Goal: Task Accomplishment & Management: Use online tool/utility

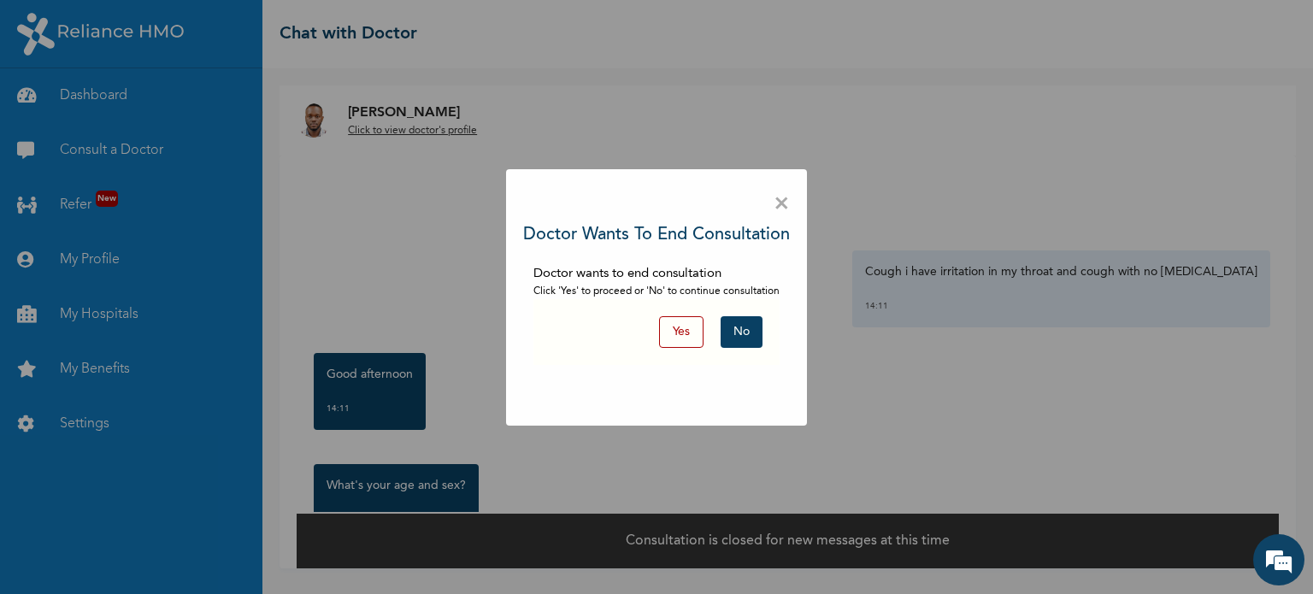
click at [740, 324] on button "No" at bounding box center [742, 332] width 42 height 32
click at [742, 324] on button "No" at bounding box center [742, 332] width 42 height 32
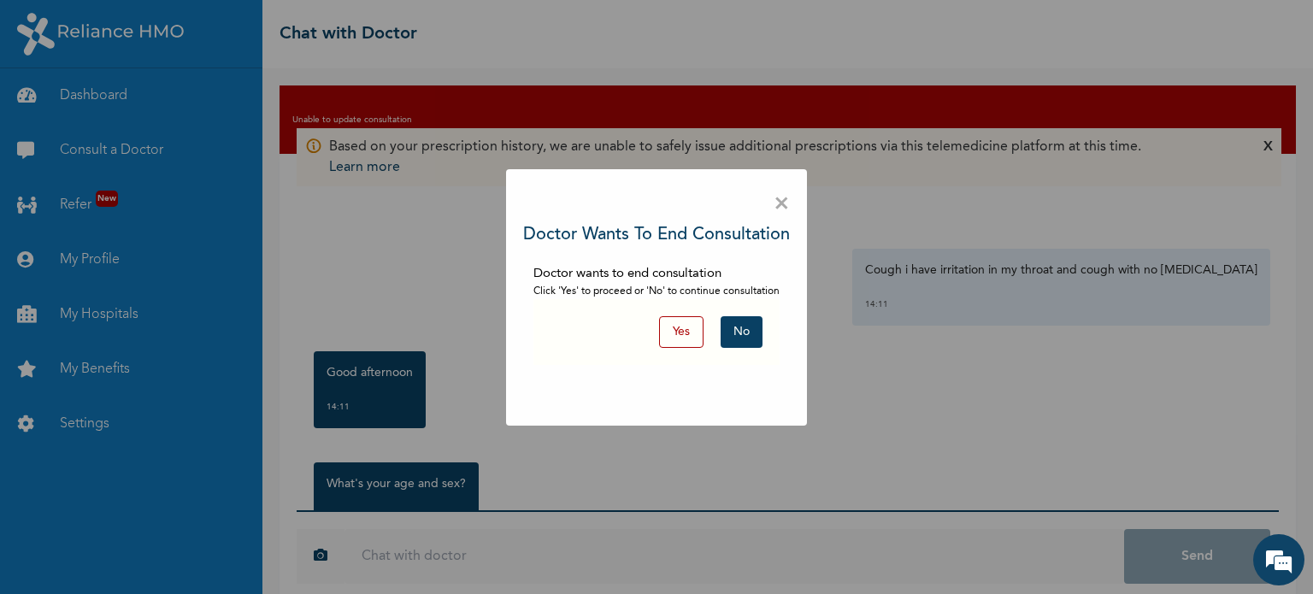
scroll to position [23, 0]
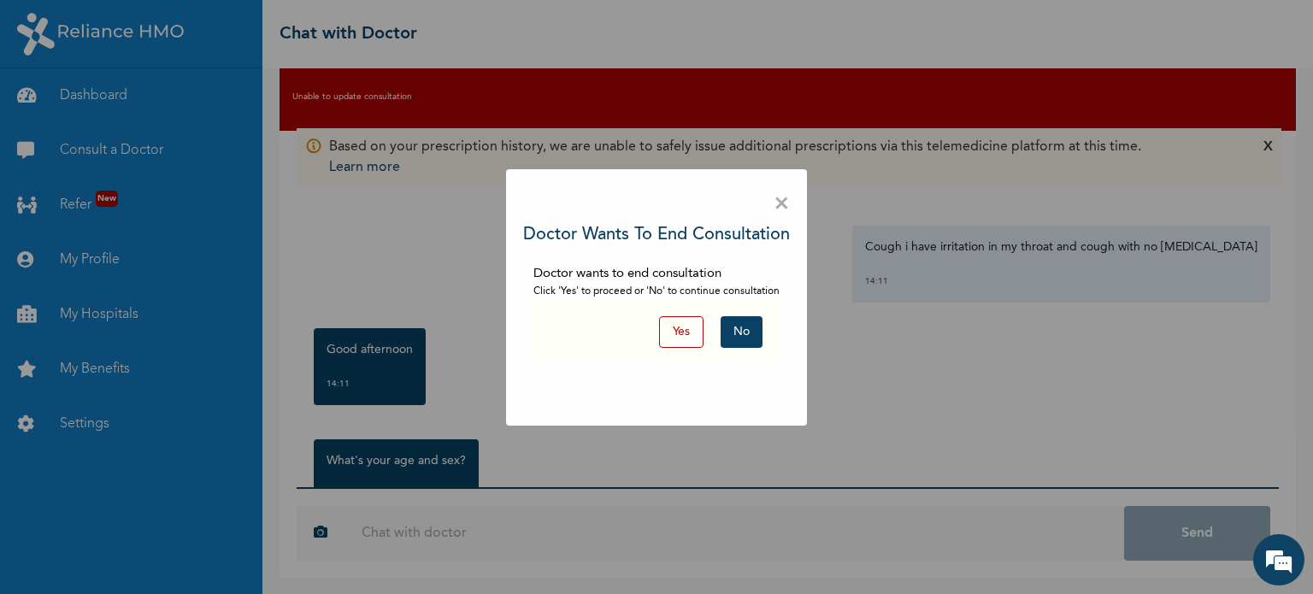
click at [739, 331] on button "No" at bounding box center [742, 332] width 42 height 32
click at [673, 337] on button "Yes" at bounding box center [681, 332] width 44 height 32
click at [783, 207] on span "×" at bounding box center [782, 204] width 16 height 36
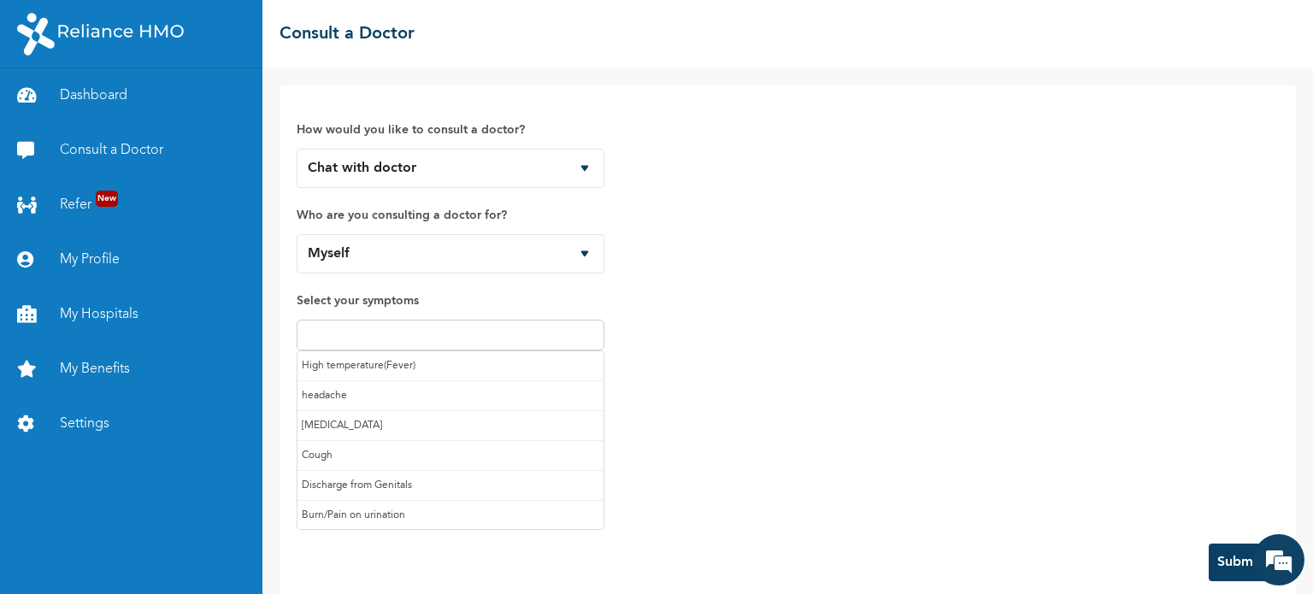
click at [562, 329] on input "text" at bounding box center [450, 335] width 297 height 21
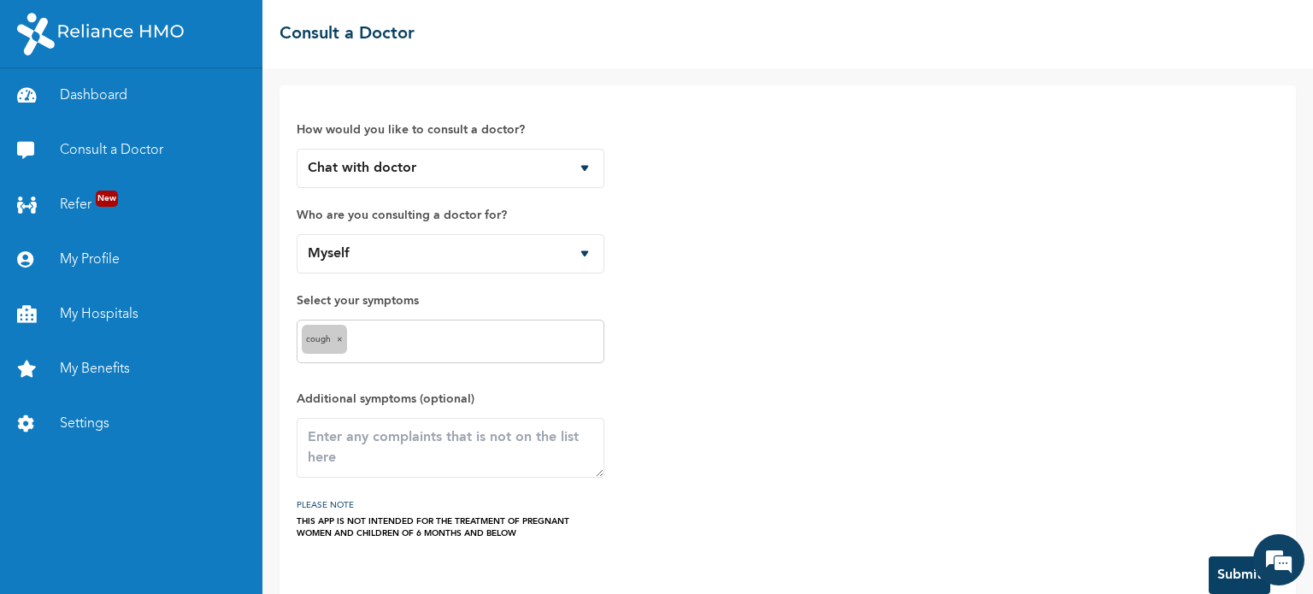
click at [408, 349] on input "text" at bounding box center [475, 342] width 248 height 21
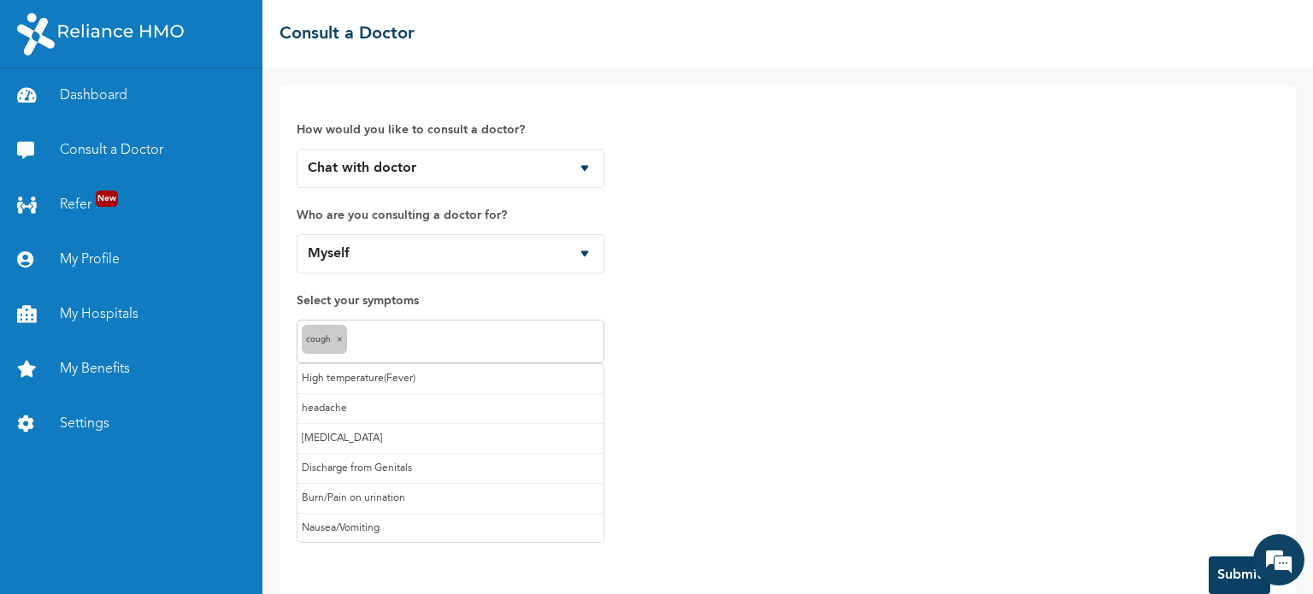
scroll to position [32, 0]
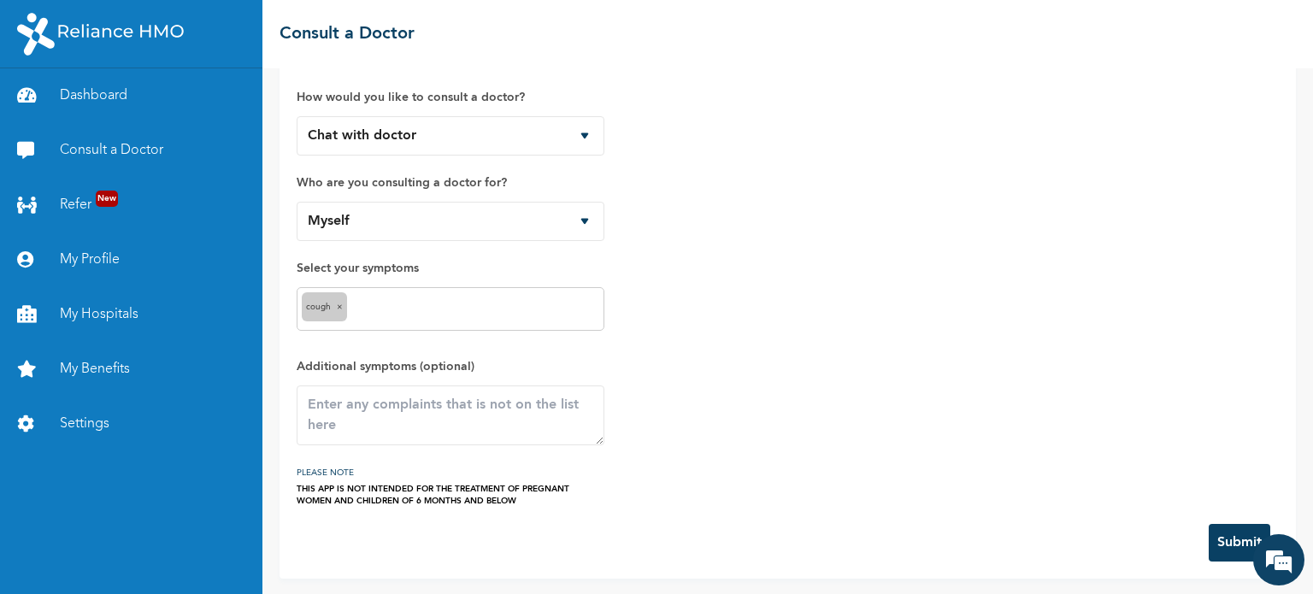
click at [739, 314] on div "How would you like to consult a doctor? Chat with doctor Phone Call Who are you…" at bounding box center [788, 288] width 982 height 437
click at [441, 408] on textarea at bounding box center [451, 415] width 308 height 60
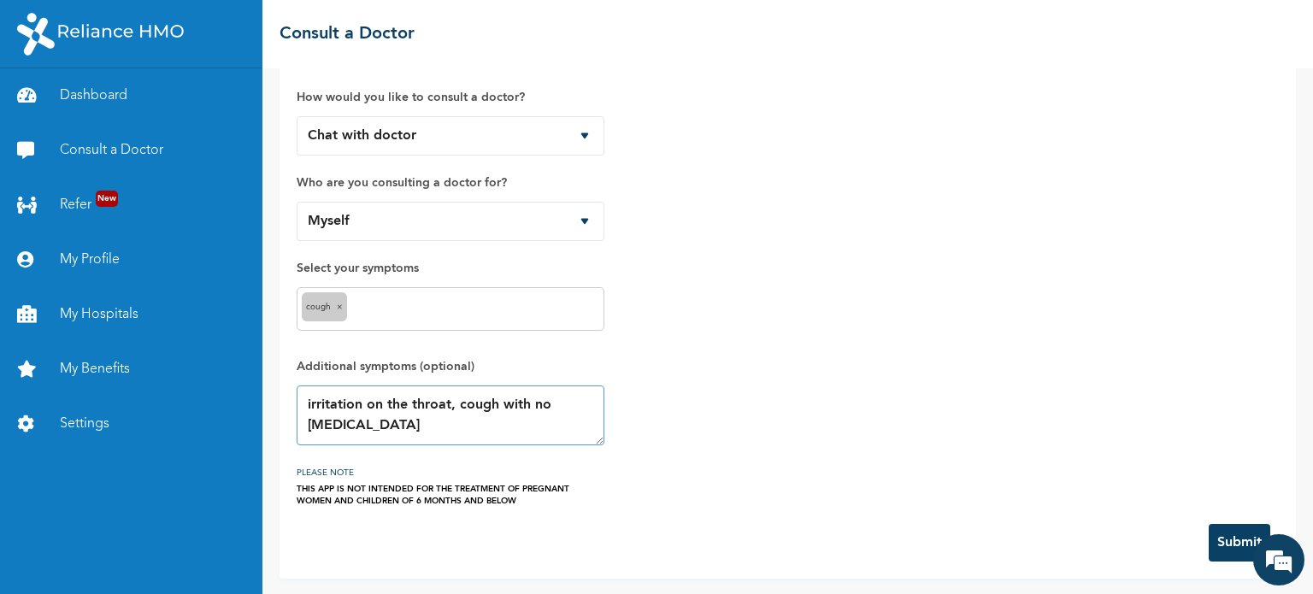
type textarea "irritation on the throat, cough with no phlegm"
click at [1227, 542] on button "Submit" at bounding box center [1240, 543] width 62 height 38
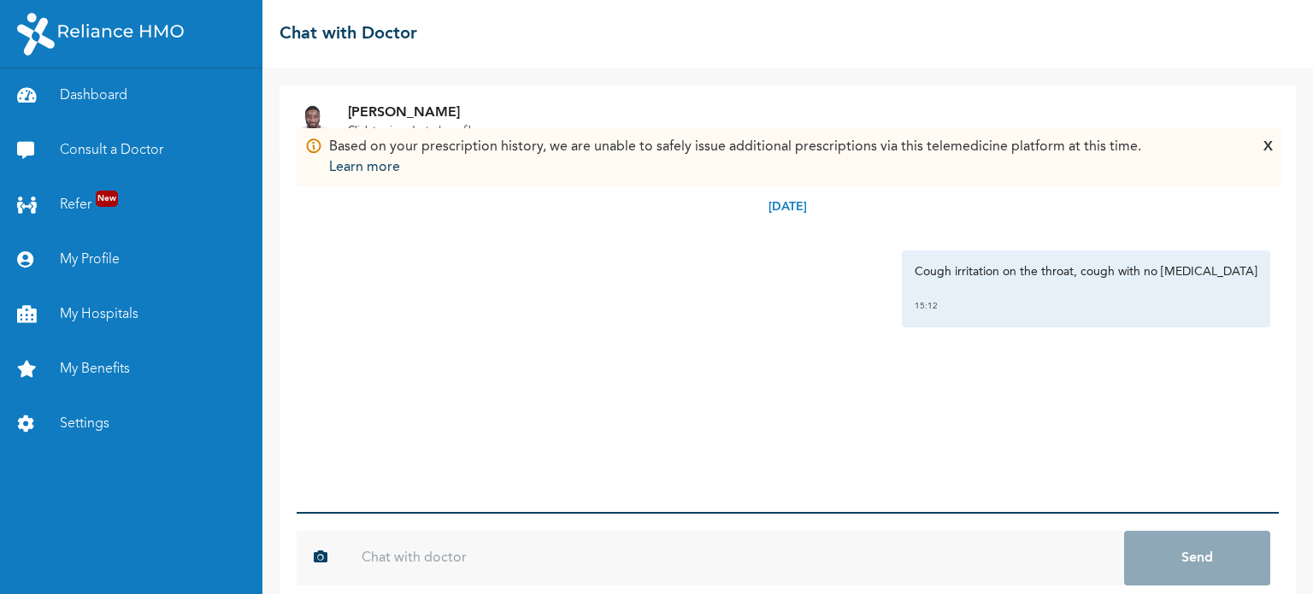
scroll to position [25, 0]
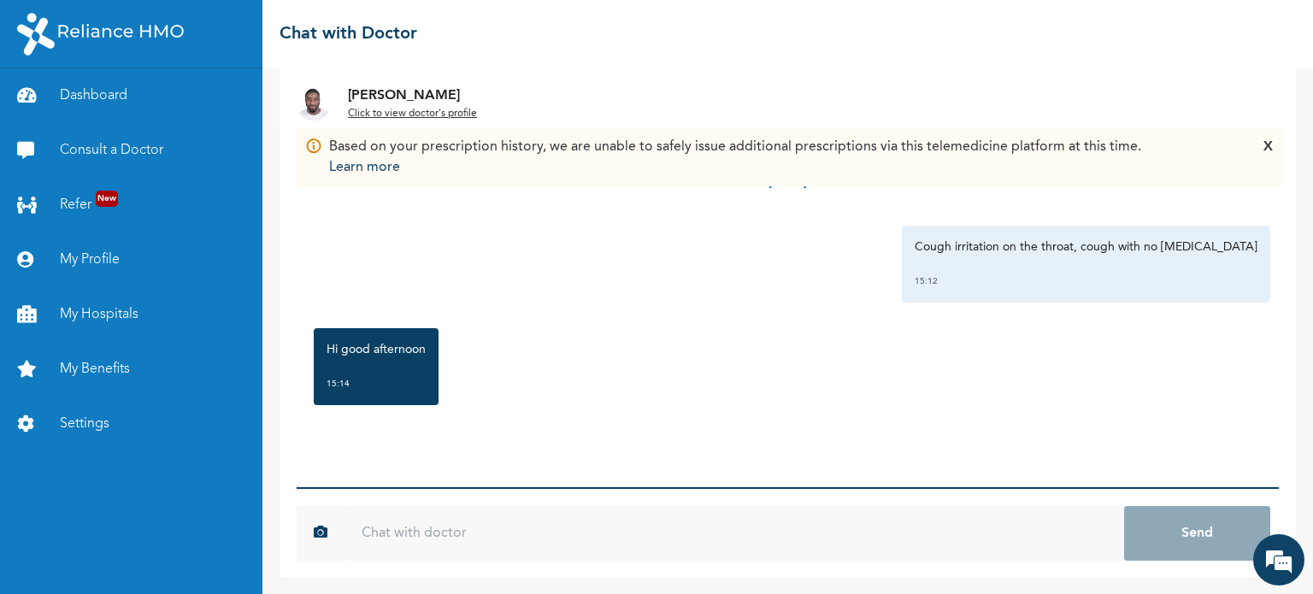
click at [537, 468] on div "Wednesday, August 13th 2025 Cough irritation on the throat, cough with no phleg…" at bounding box center [788, 309] width 982 height 356
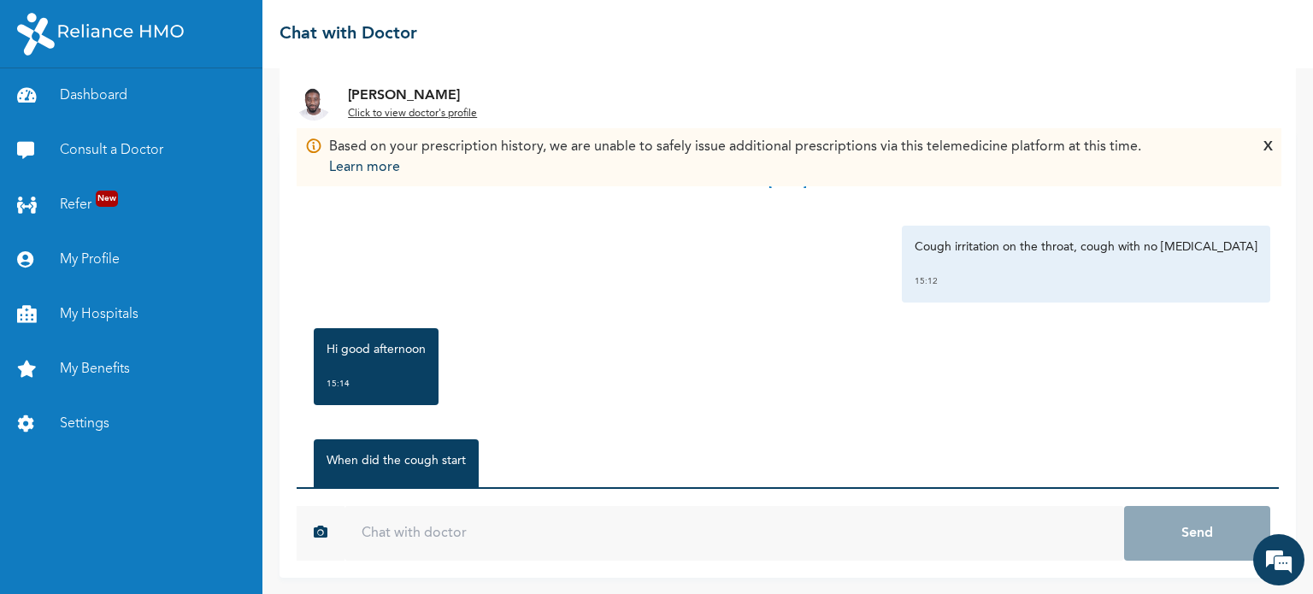
click at [520, 515] on input "text" at bounding box center [734, 533] width 780 height 55
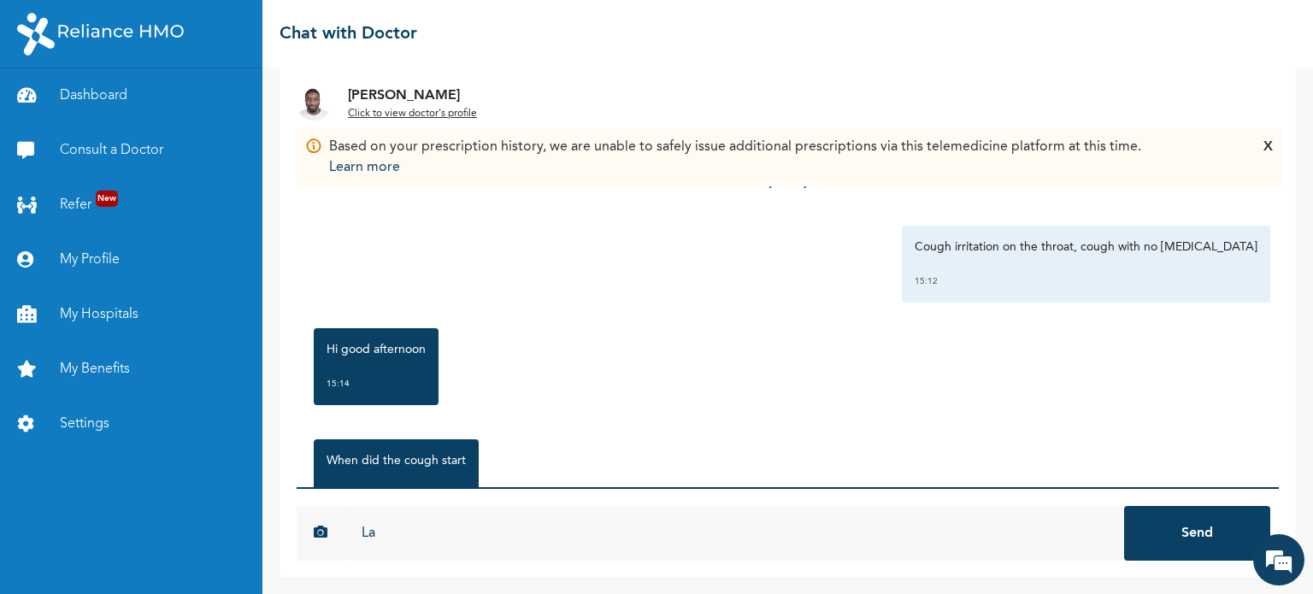
type input "L"
type input "Sunday"
click at [1143, 537] on button "Send" at bounding box center [1197, 533] width 146 height 55
type input "Good afternoon"
click at [1124, 506] on button "Send" at bounding box center [1197, 533] width 146 height 55
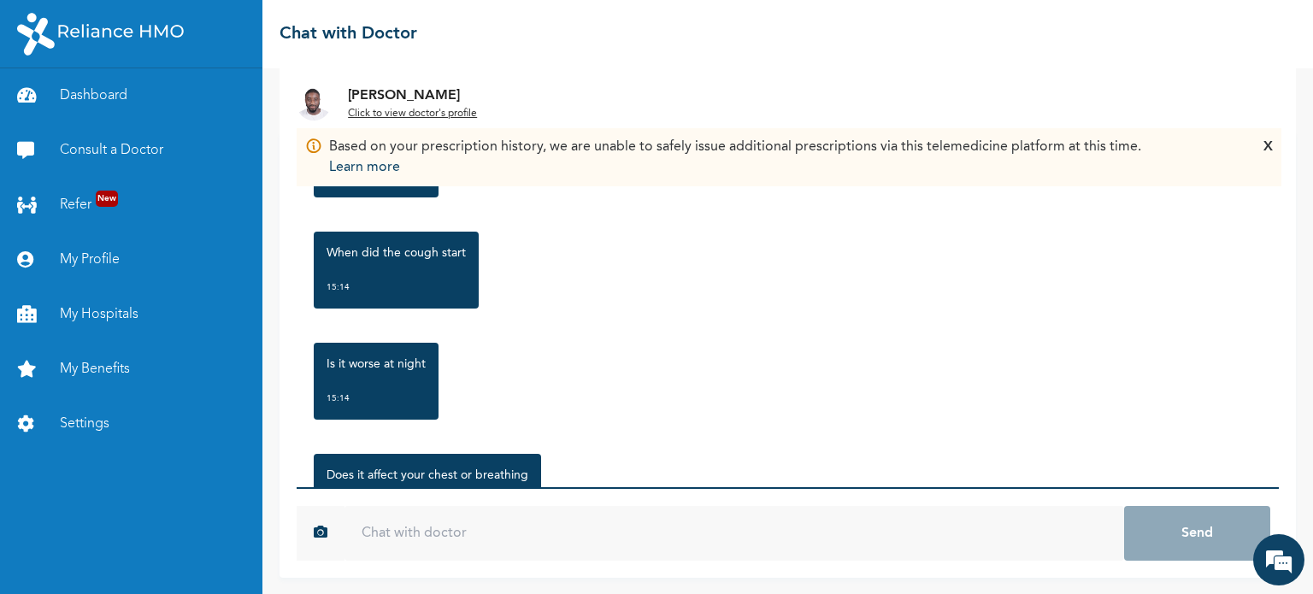
scroll to position [370, 0]
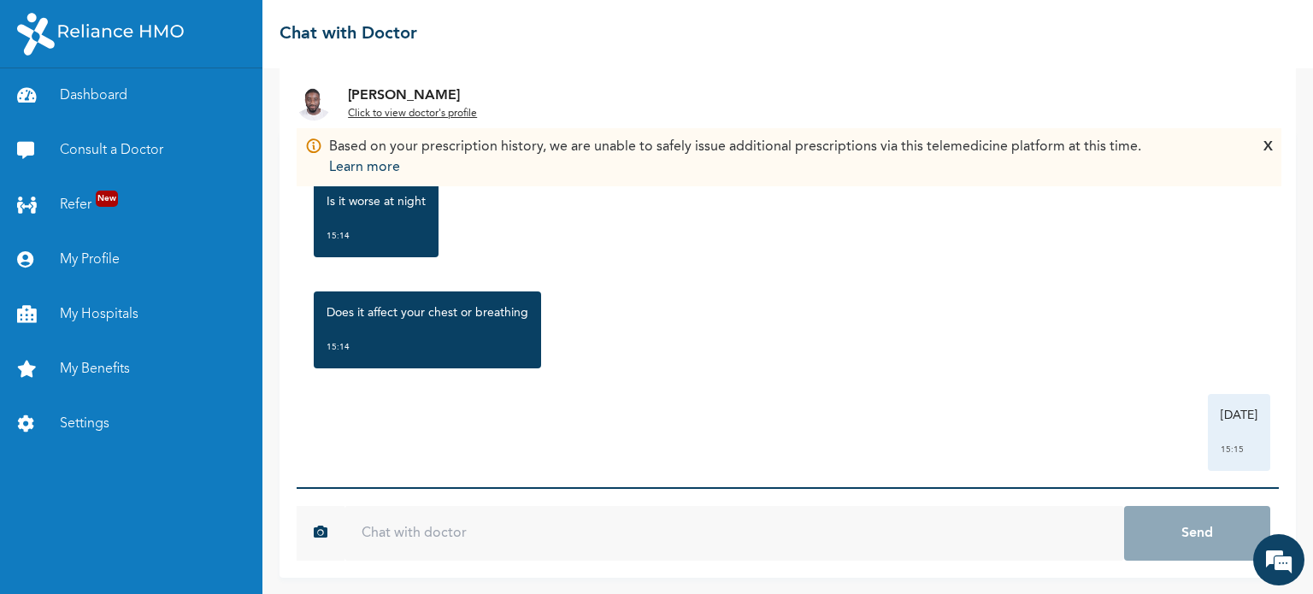
click at [570, 513] on input "text" at bounding box center [734, 533] width 780 height 55
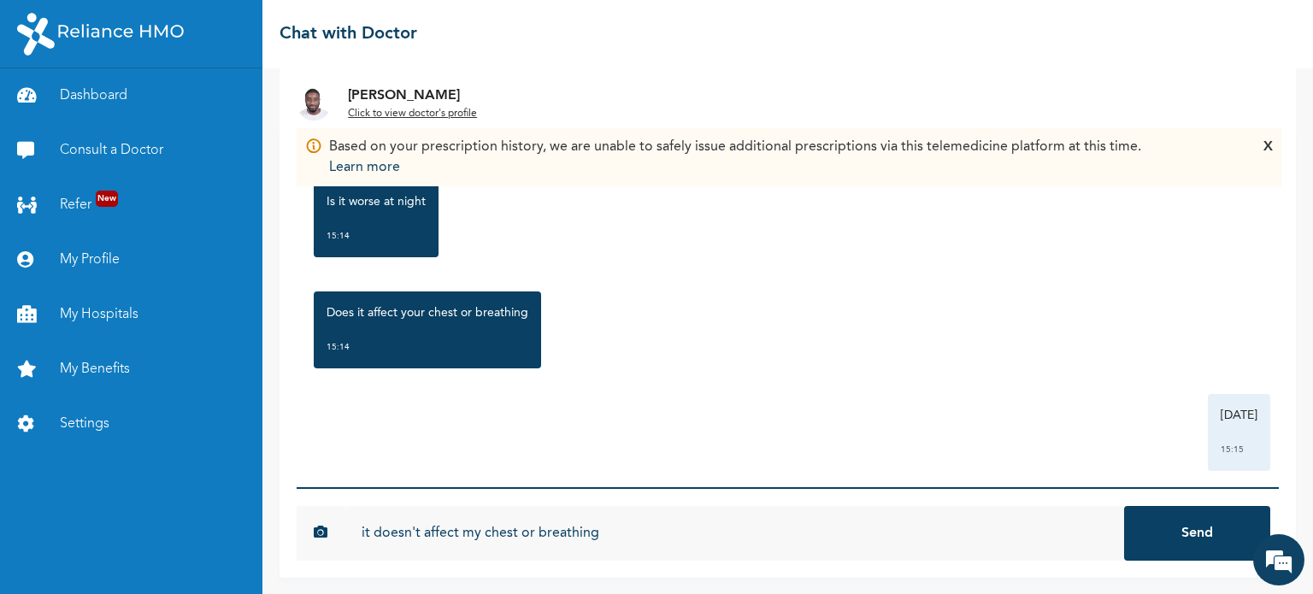
type input "it doesn't affect my chest or breathing"
click at [1124, 506] on button "Send" at bounding box center [1197, 533] width 146 height 55
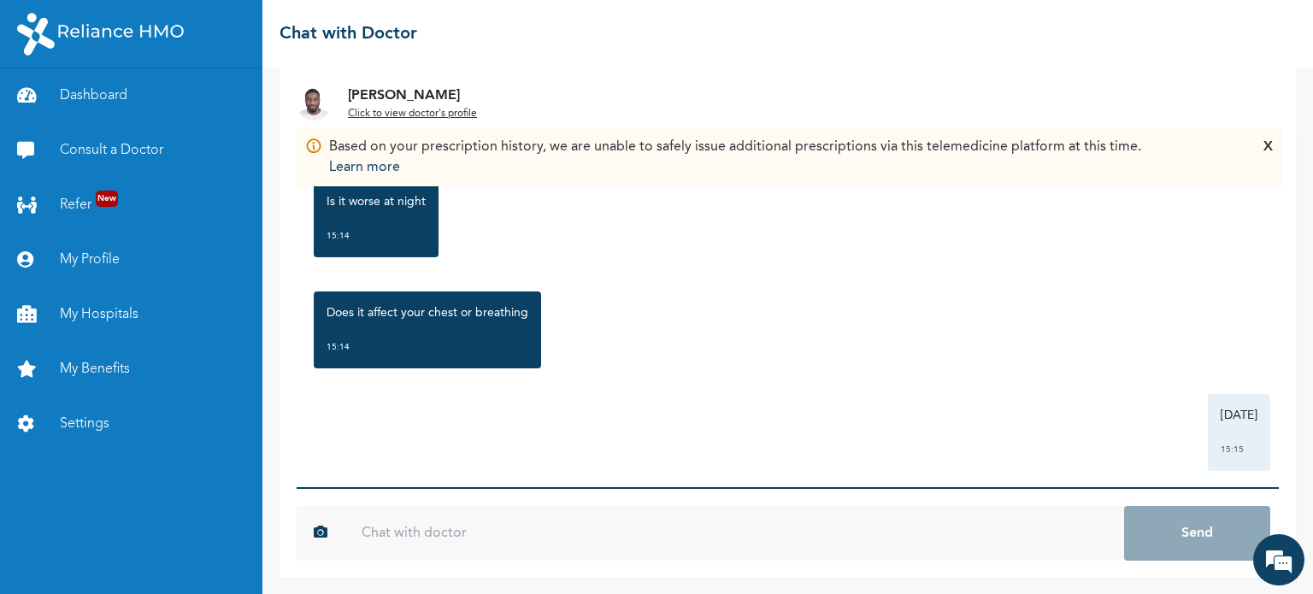
scroll to position [580, 0]
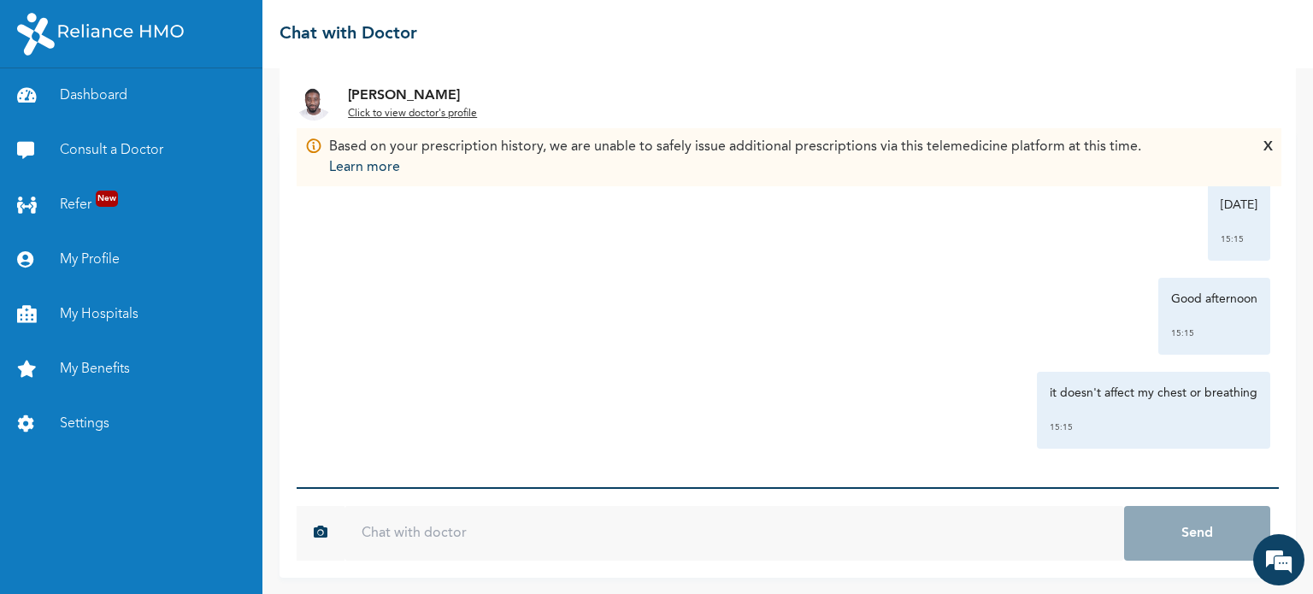
click at [921, 534] on input "text" at bounding box center [734, 533] width 780 height 55
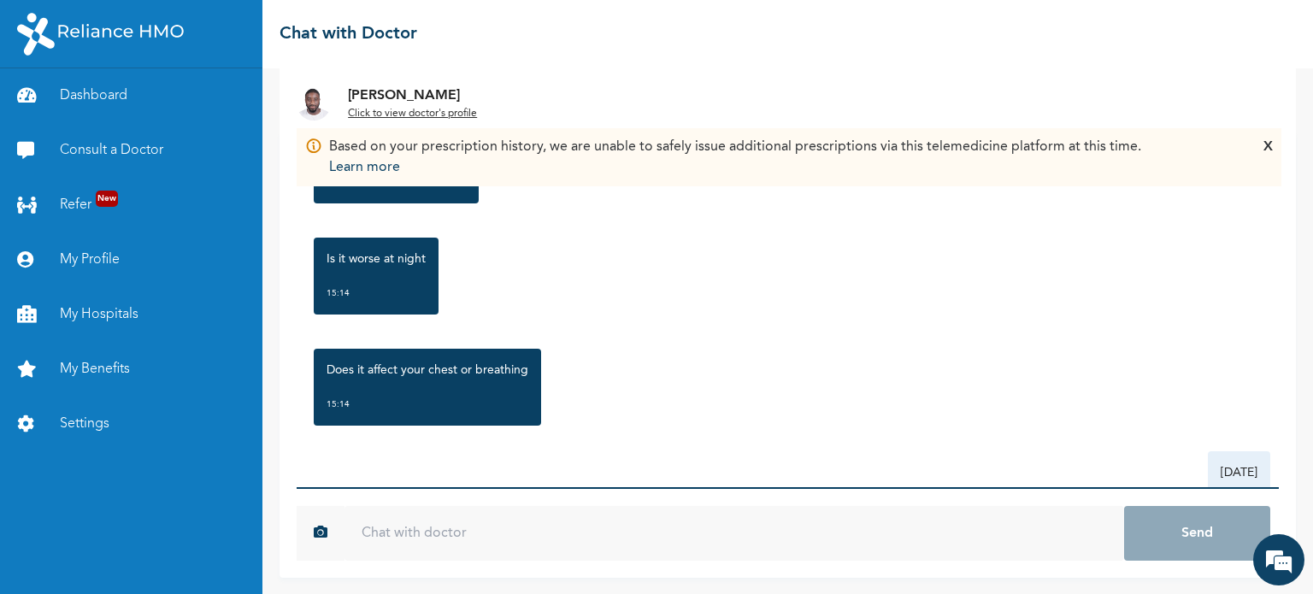
scroll to position [312, 0]
click at [318, 102] on img at bounding box center [314, 103] width 34 height 34
click at [416, 115] on u "Click to view doctor's profile" at bounding box center [412, 114] width 129 height 10
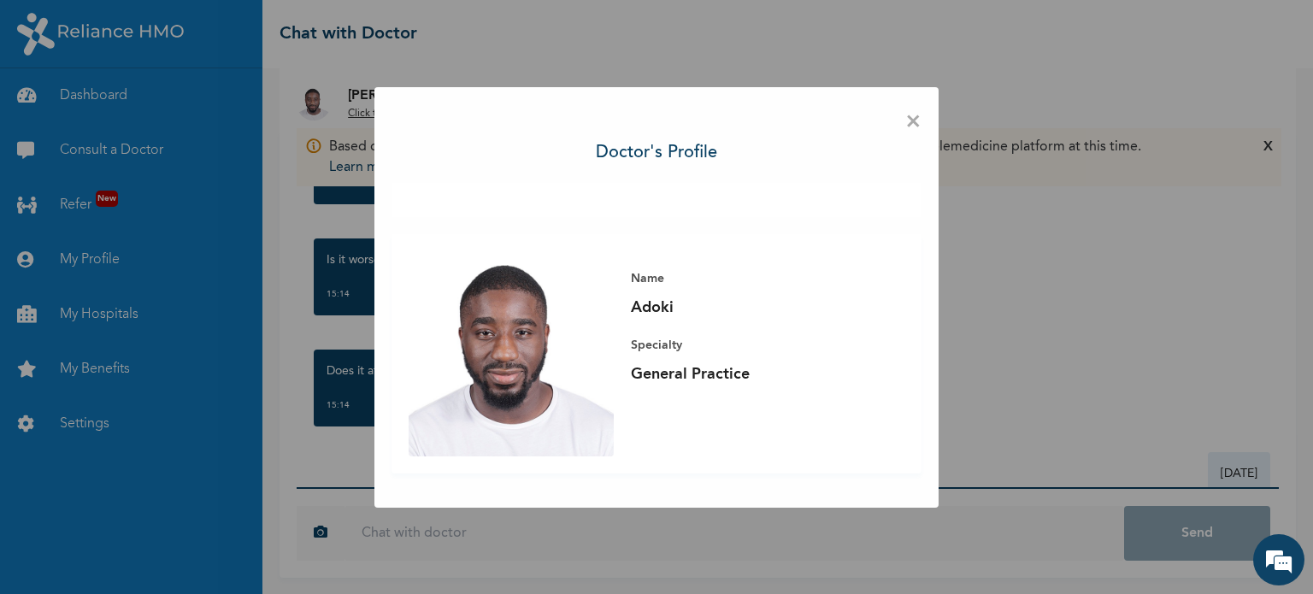
click at [917, 118] on span "×" at bounding box center [913, 122] width 16 height 36
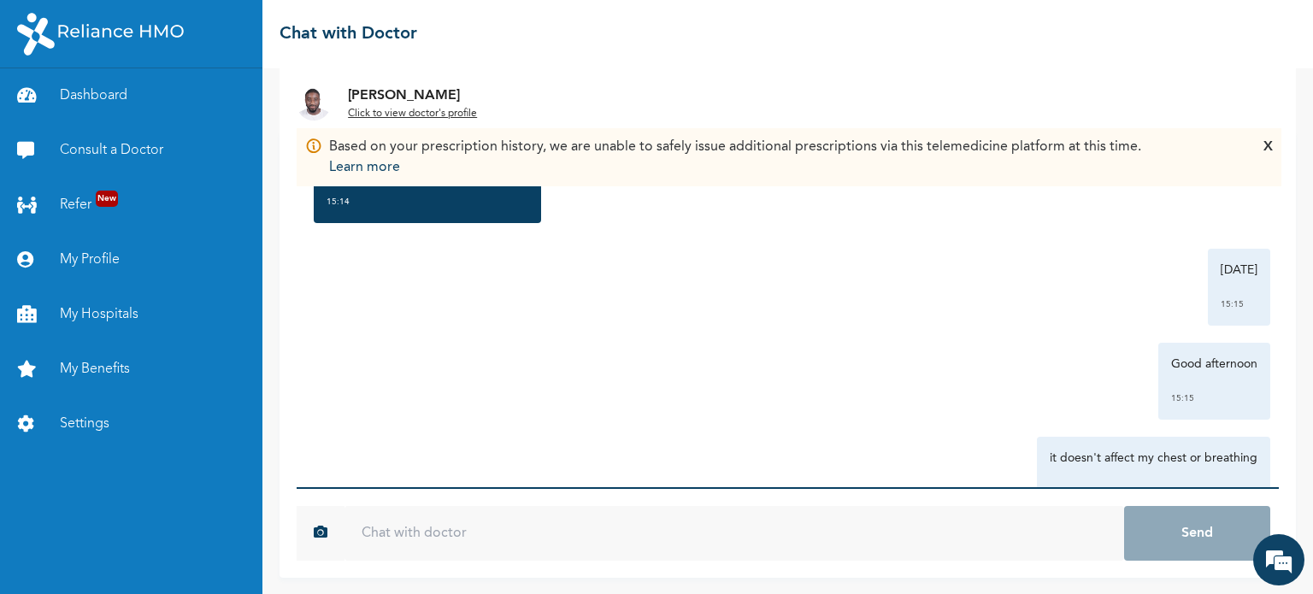
scroll to position [580, 0]
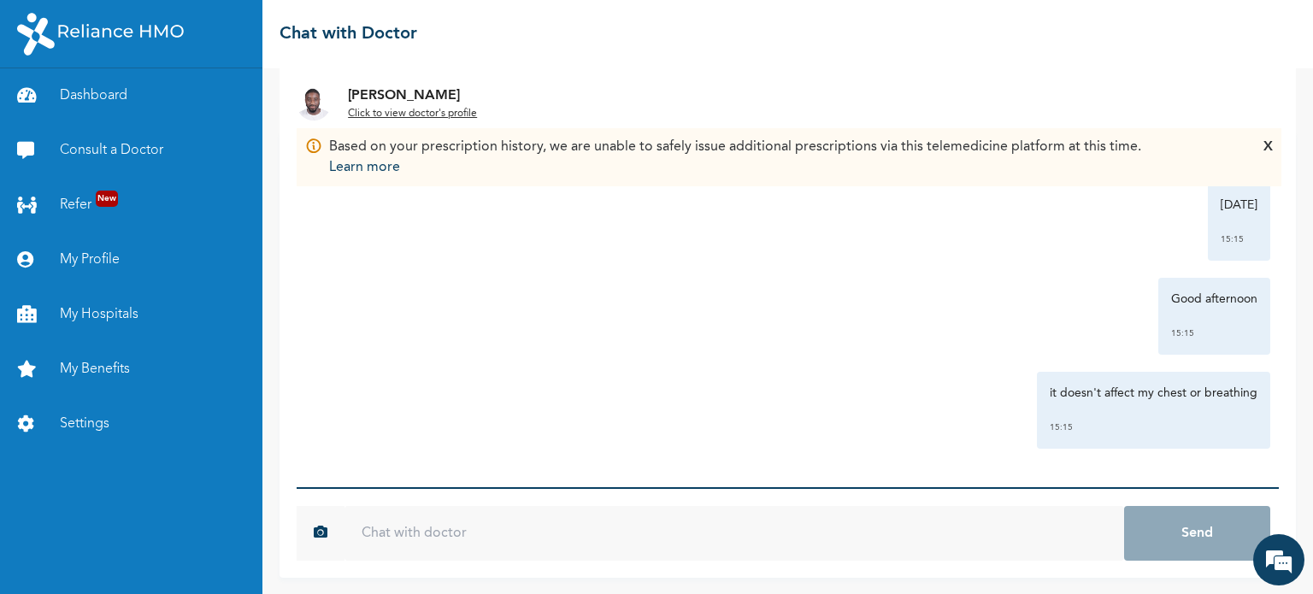
click at [497, 522] on input "text" at bounding box center [734, 533] width 780 height 55
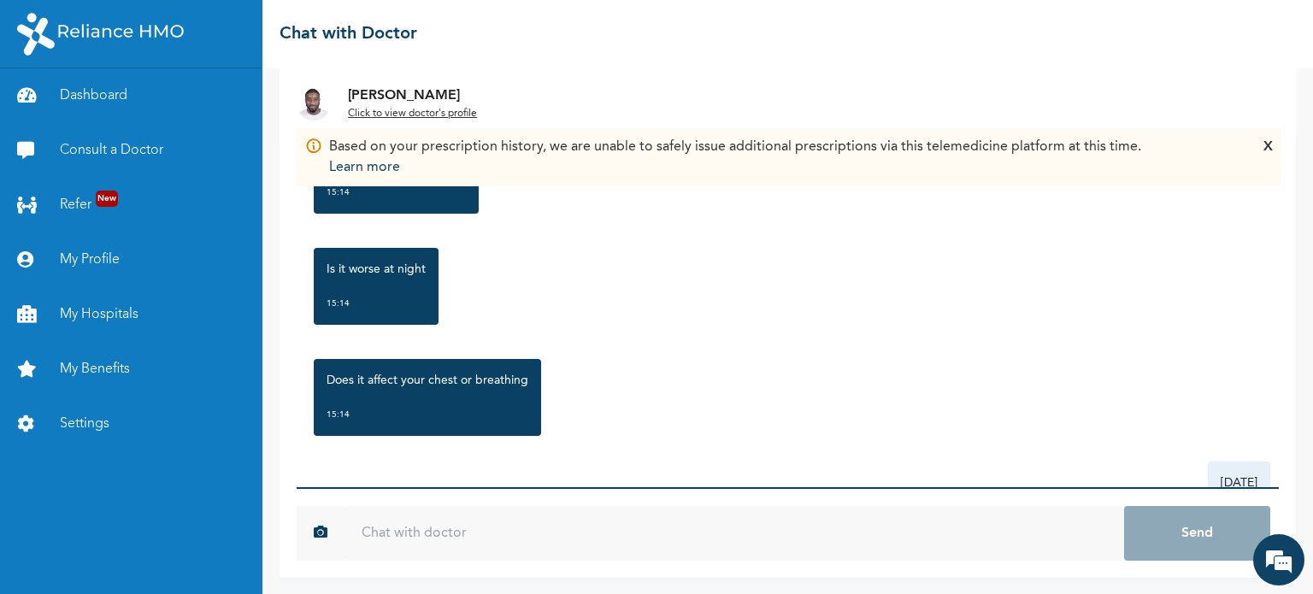
scroll to position [293, 0]
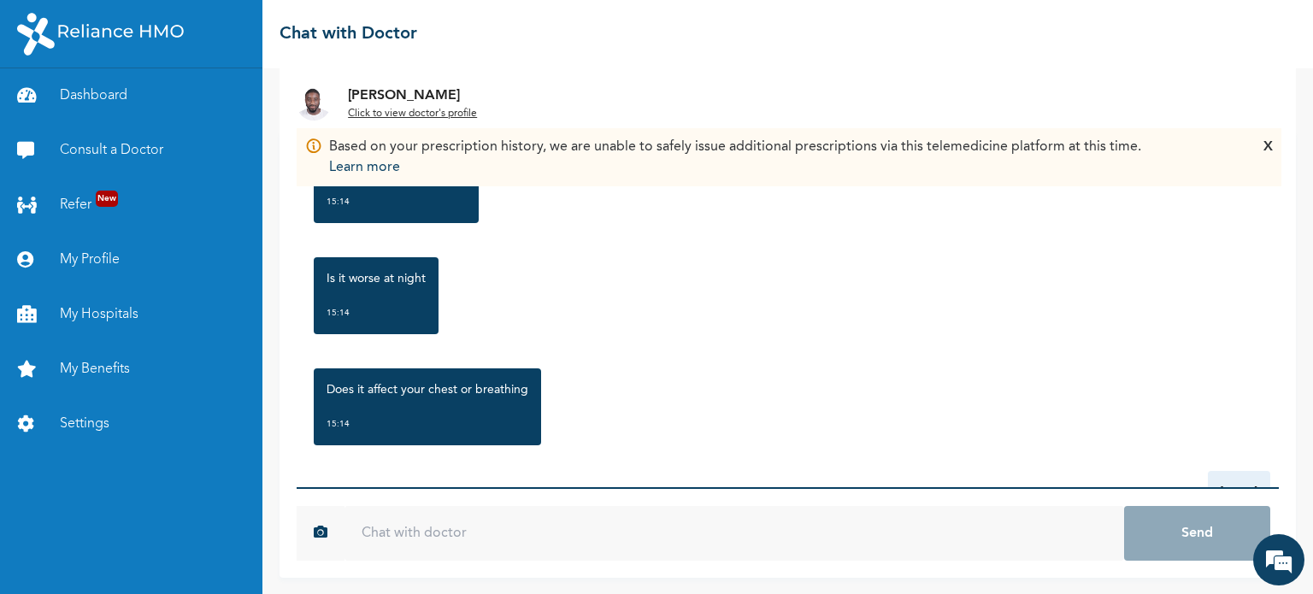
click at [409, 276] on p "Is it worse at night" at bounding box center [376, 278] width 99 height 17
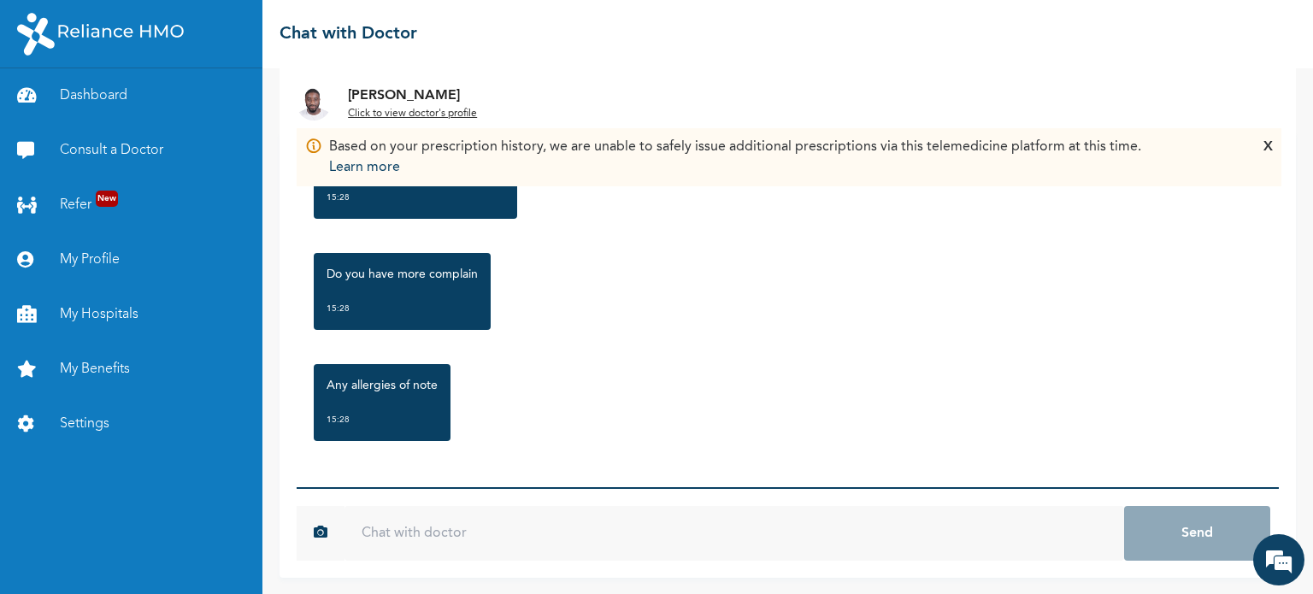
scroll to position [913, 0]
click at [486, 534] on input "text" at bounding box center [734, 533] width 780 height 55
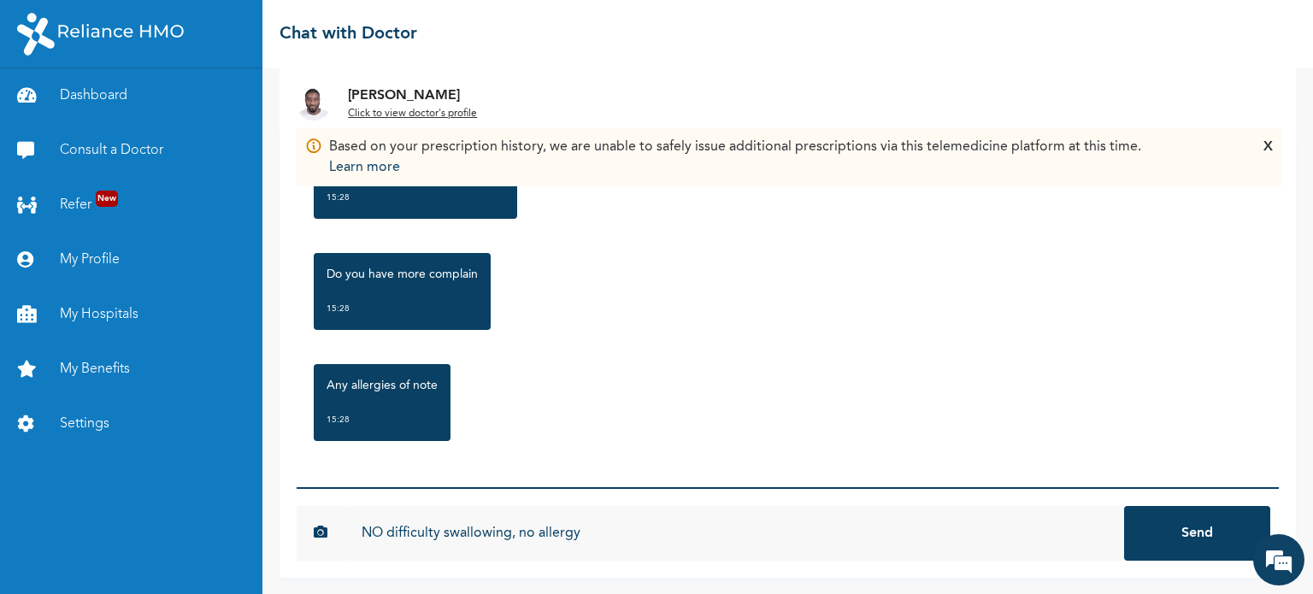
click at [537, 533] on input "NO difficulty swallowing, no allergy" at bounding box center [734, 533] width 780 height 55
click at [618, 526] on input "NO difficulty swallowing, no found allergy" at bounding box center [734, 533] width 780 height 55
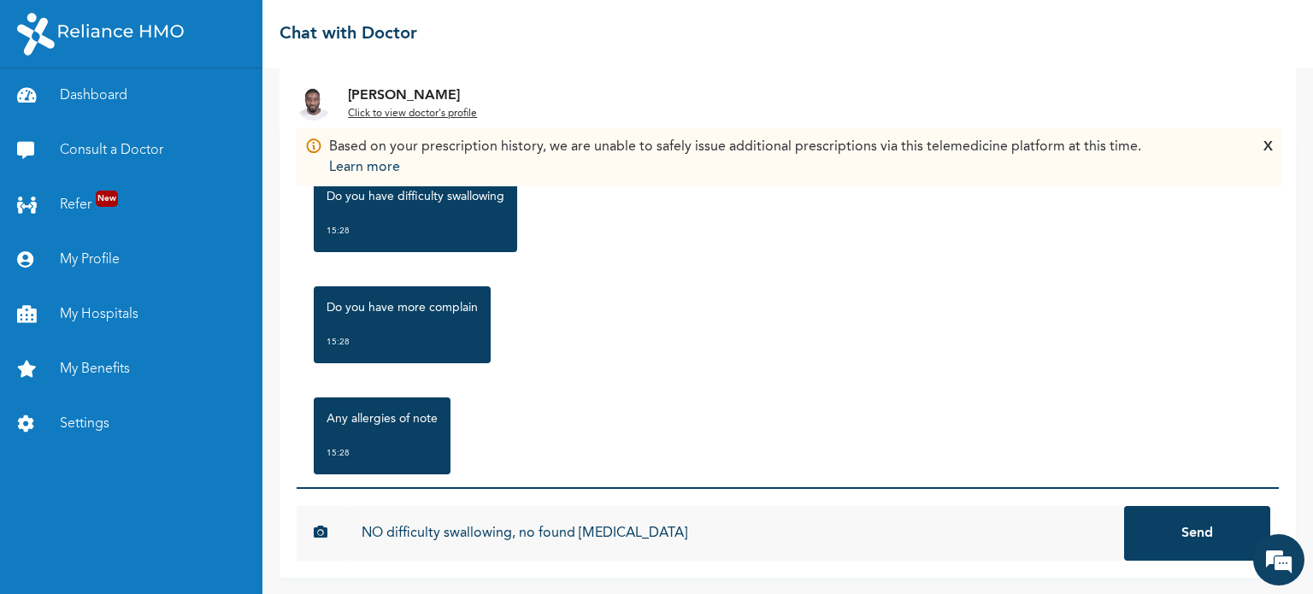
scroll to position [889, 0]
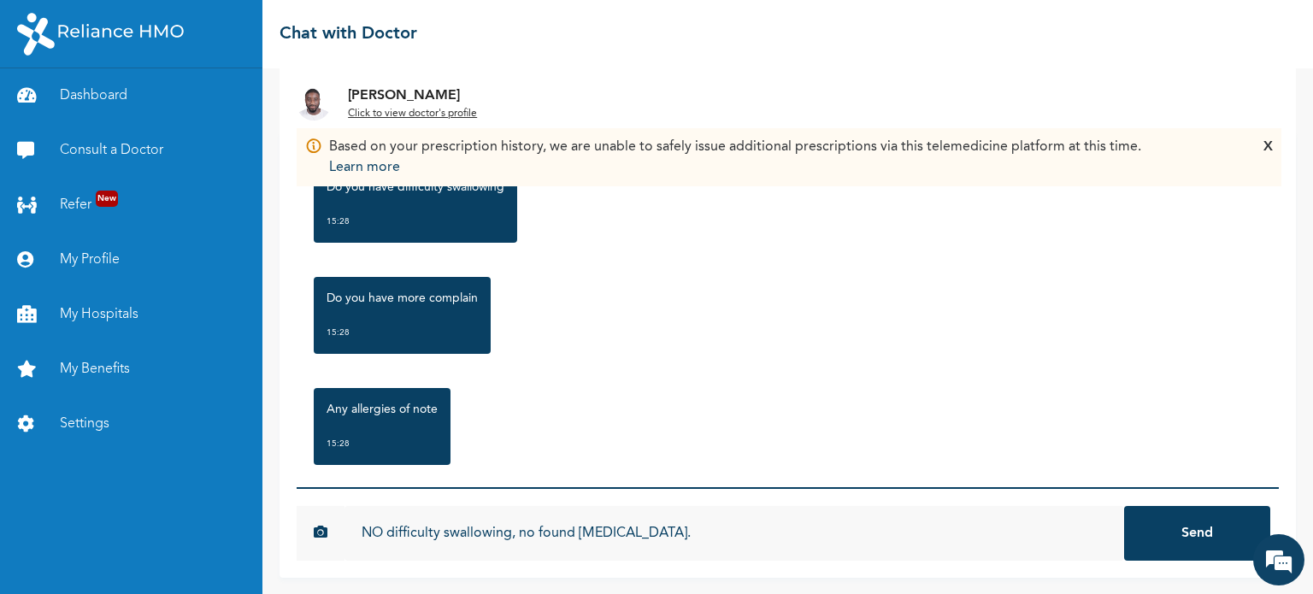
type input "NO difficulty swallowing, no found [MEDICAL_DATA]."
click at [1145, 527] on button "Send" at bounding box center [1197, 533] width 146 height 55
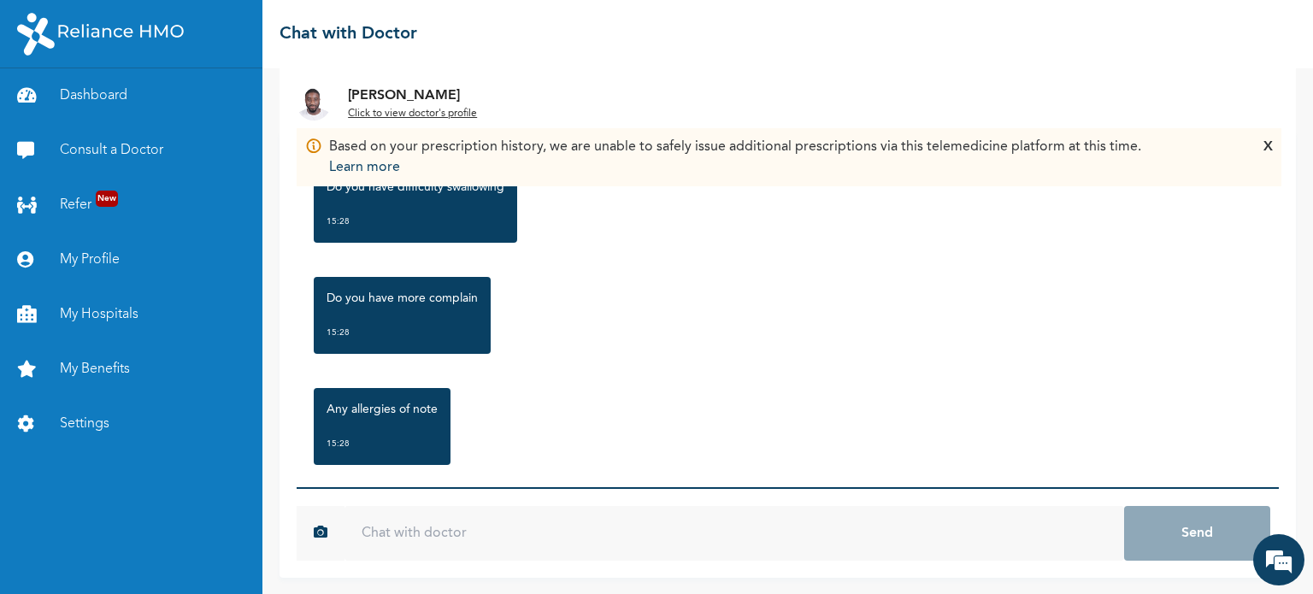
scroll to position [1008, 0]
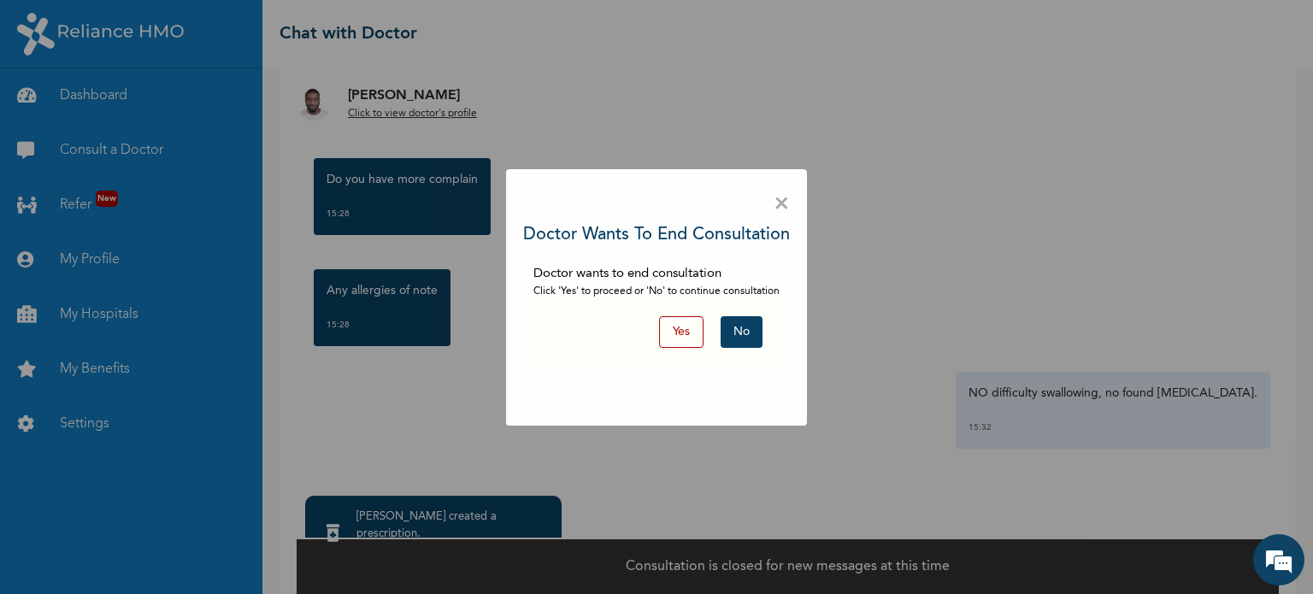
click at [676, 336] on button "Yes" at bounding box center [681, 332] width 44 height 32
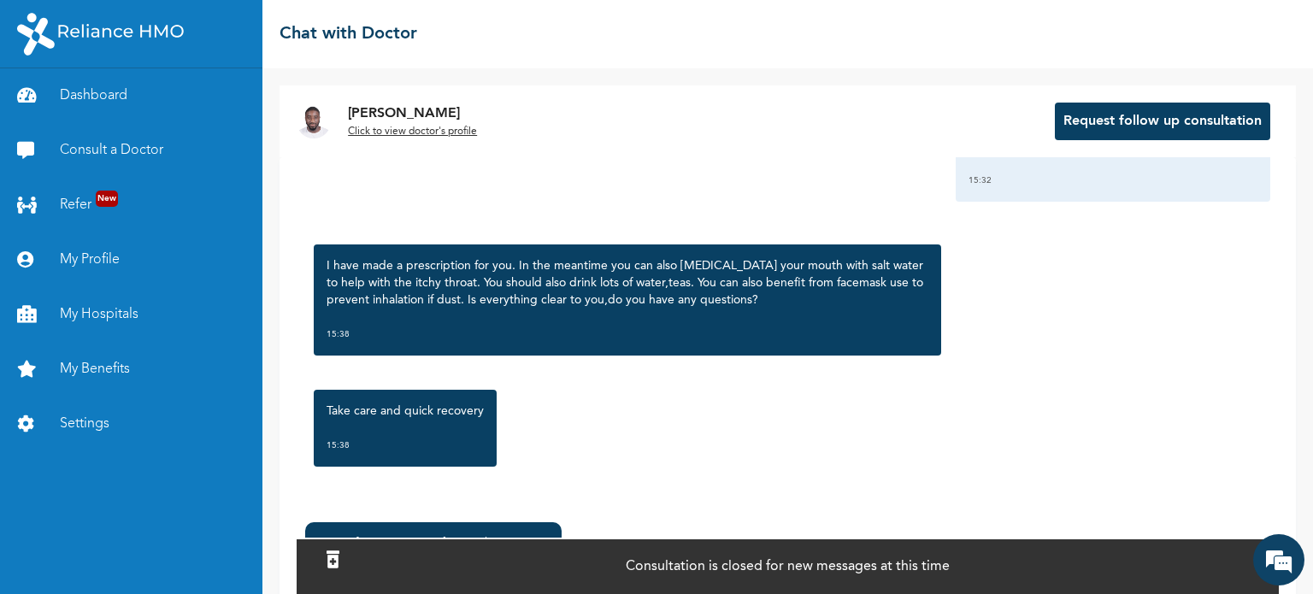
scroll to position [89, 0]
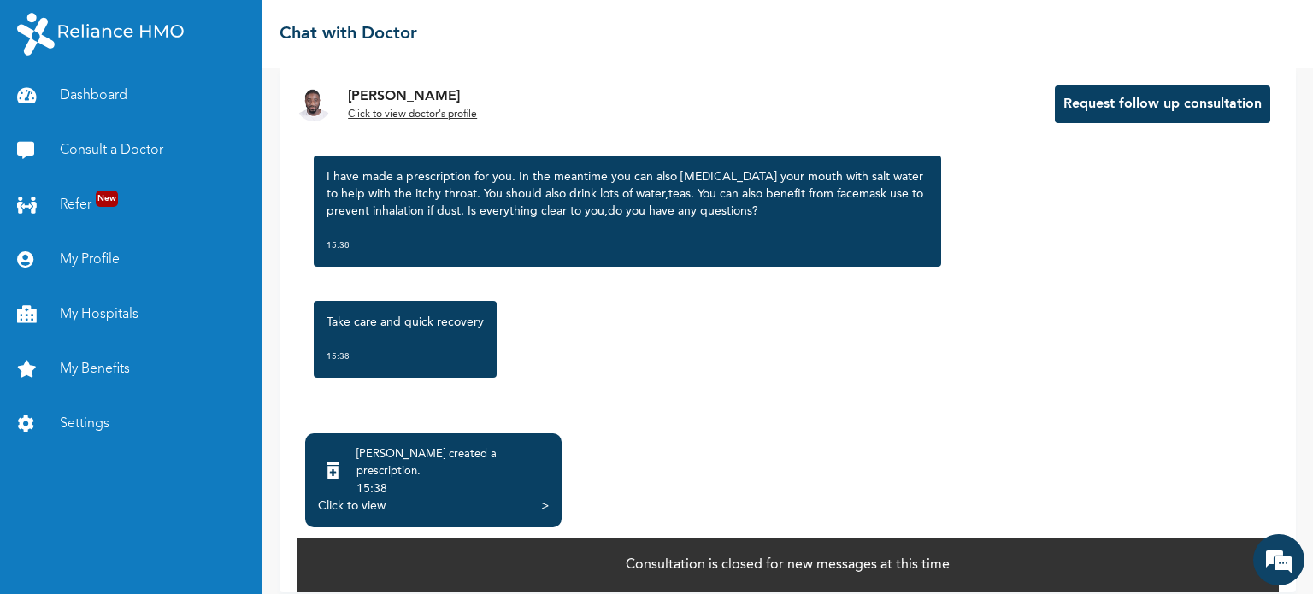
click at [448, 497] on div "Click to view >" at bounding box center [433, 505] width 231 height 17
click at [362, 497] on div "Click to view" at bounding box center [352, 505] width 68 height 17
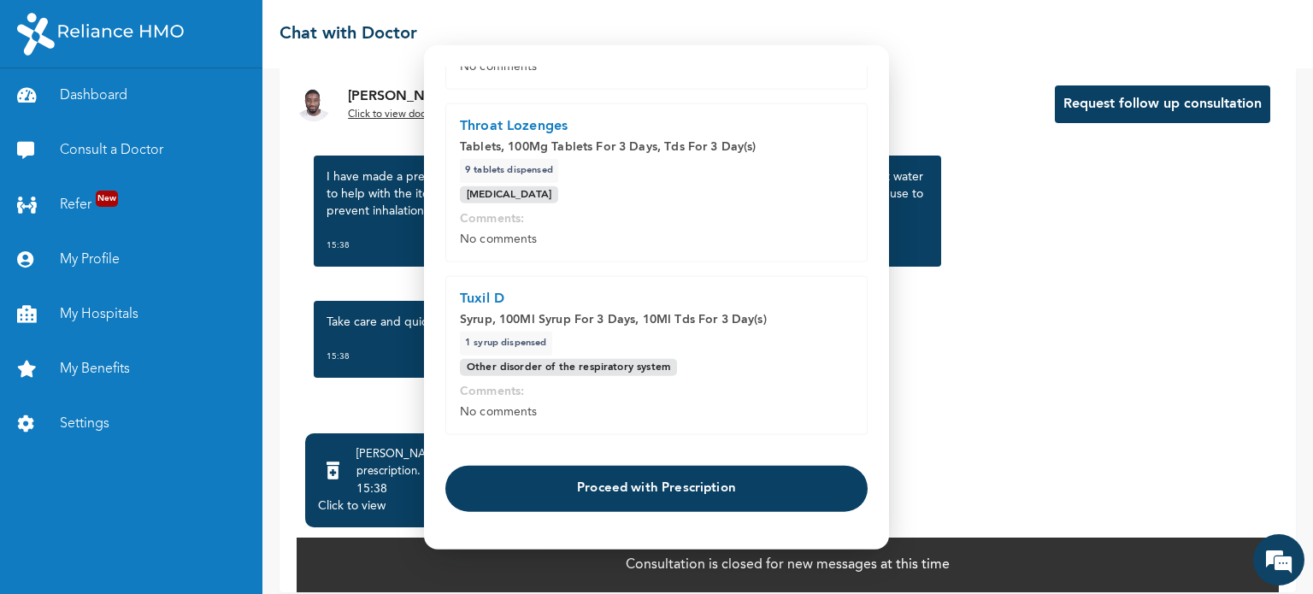
scroll to position [241, 0]
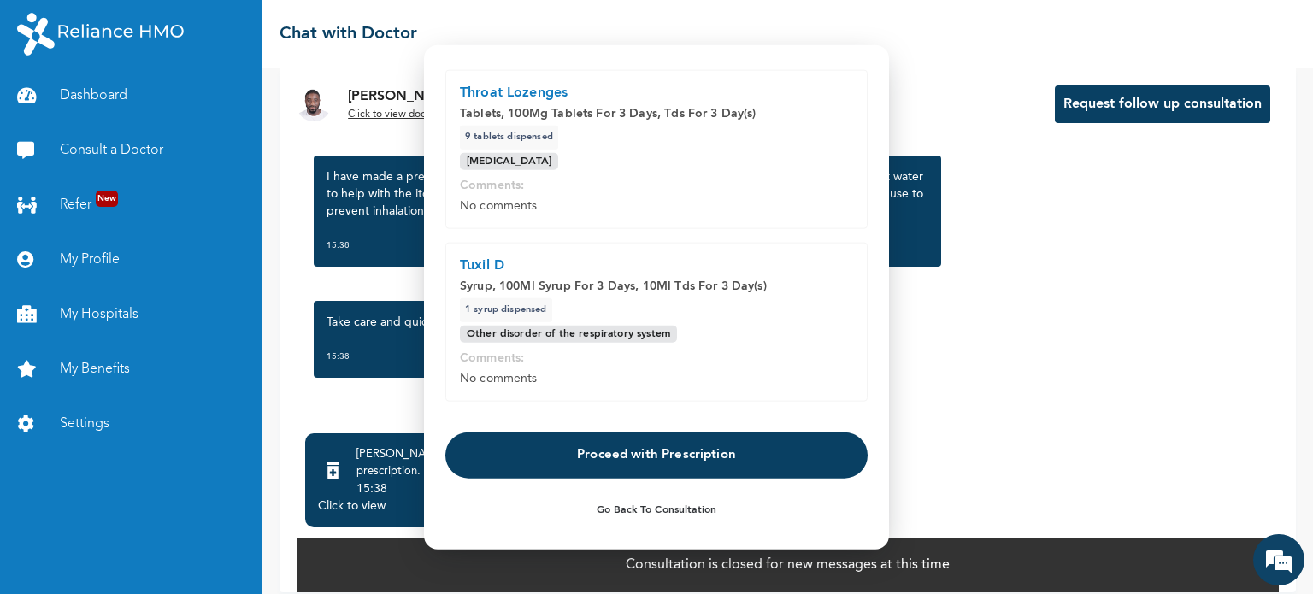
click at [641, 455] on button "Proceed with Prescription" at bounding box center [656, 456] width 422 height 46
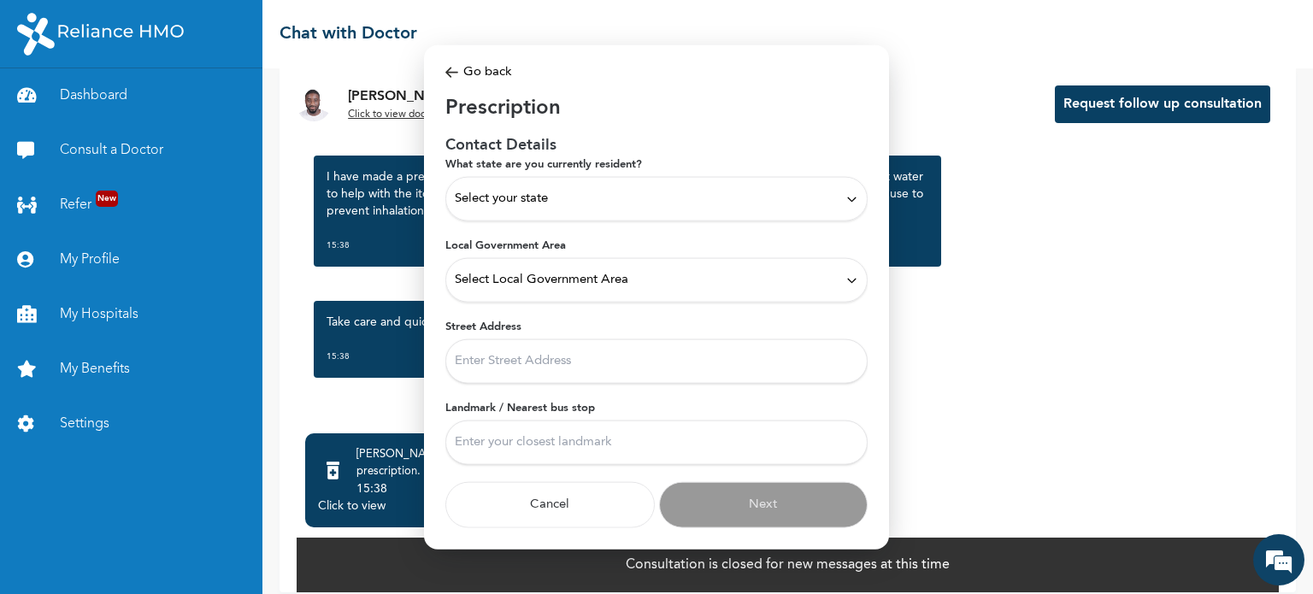
scroll to position [2, 0]
click at [561, 198] on div "Select your state" at bounding box center [656, 200] width 403 height 19
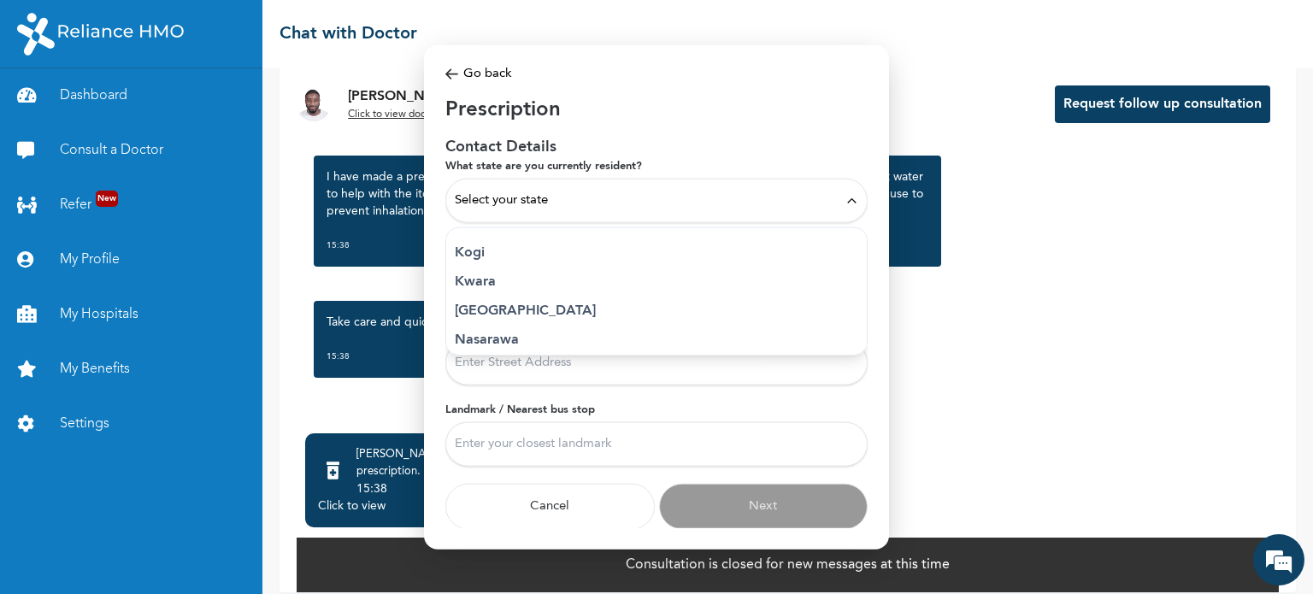
scroll to position [639, 0]
click at [506, 303] on p "Lagos" at bounding box center [656, 309] width 403 height 21
click at [545, 288] on span "Select Local Government Area" at bounding box center [542, 282] width 174 height 19
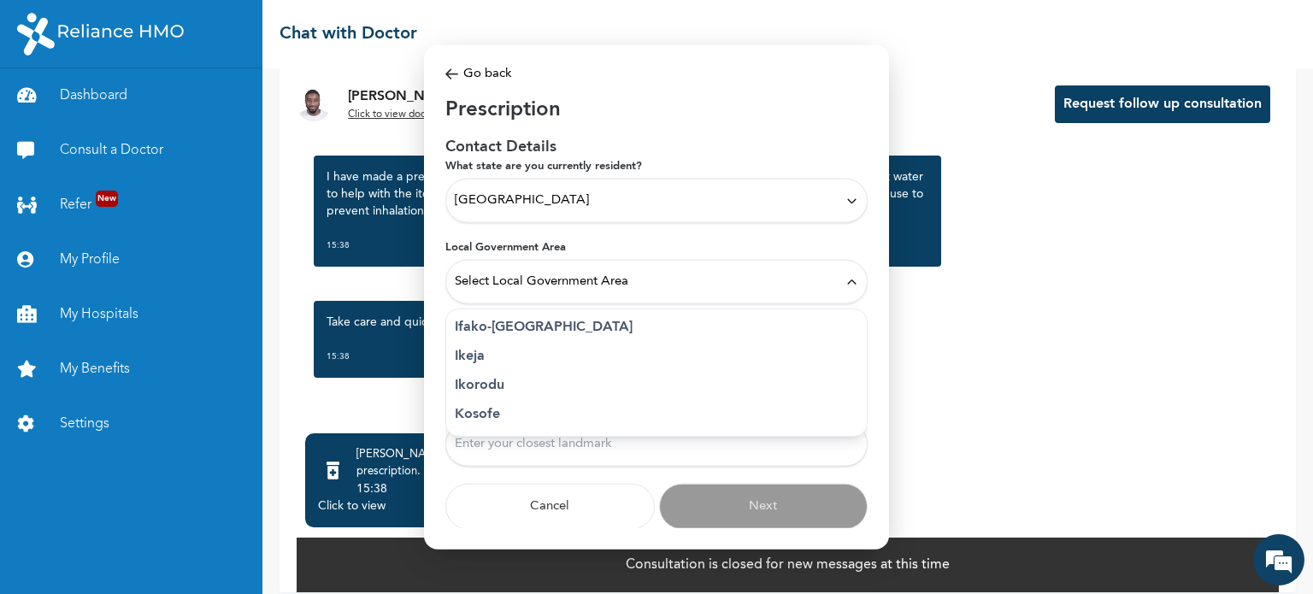
scroll to position [262, 0]
click at [497, 362] on p "Ikeja" at bounding box center [656, 361] width 403 height 21
click at [517, 362] on input "Street Address" at bounding box center [656, 363] width 422 height 44
type input "10 Ajayi road off yaya abatan, ogba"
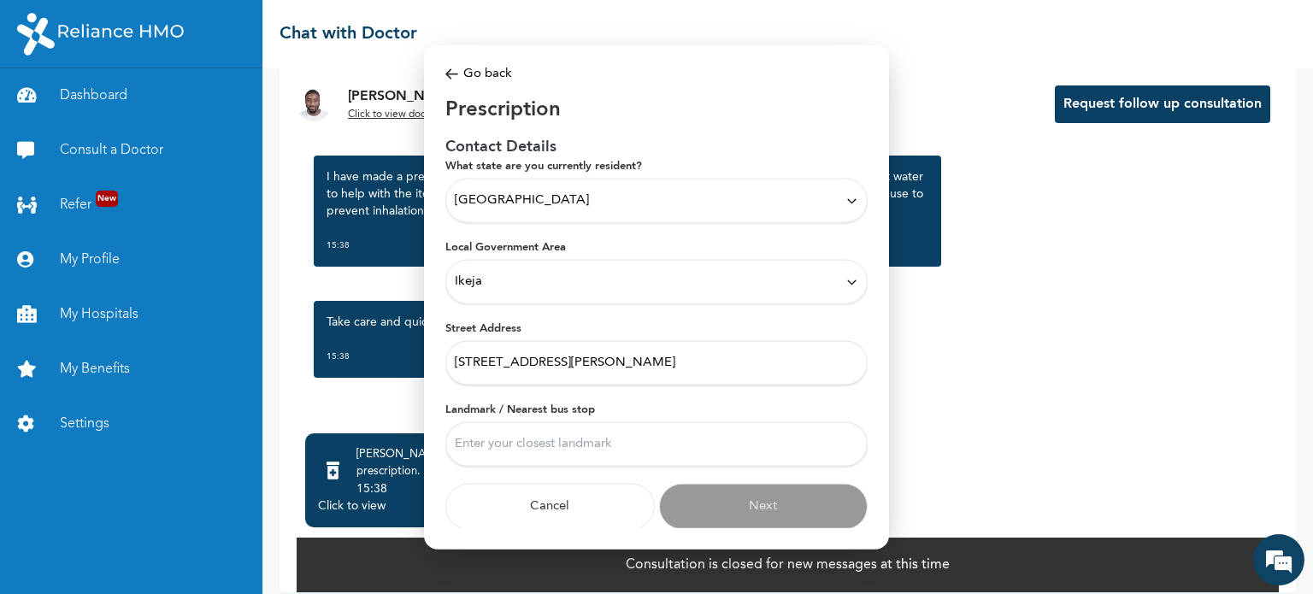
click at [506, 447] on input "Landmark / Nearest bus stop" at bounding box center [656, 444] width 422 height 44
type input "a"
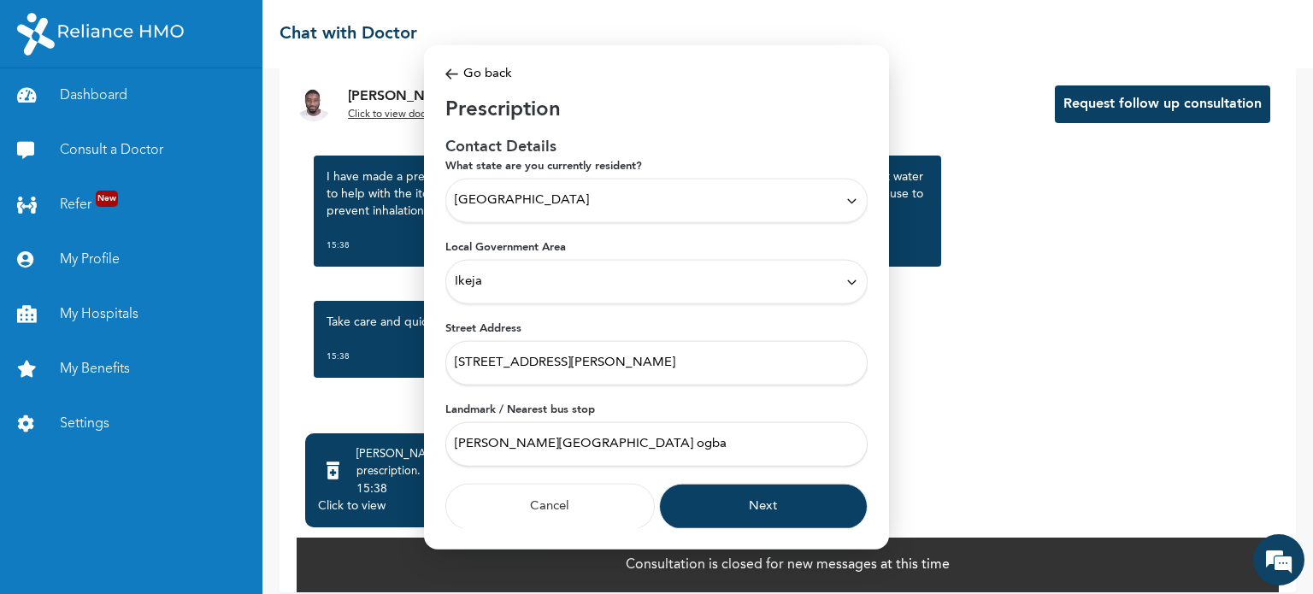
type input "Ajayi road ogba"
click at [756, 501] on button "Next" at bounding box center [763, 507] width 209 height 46
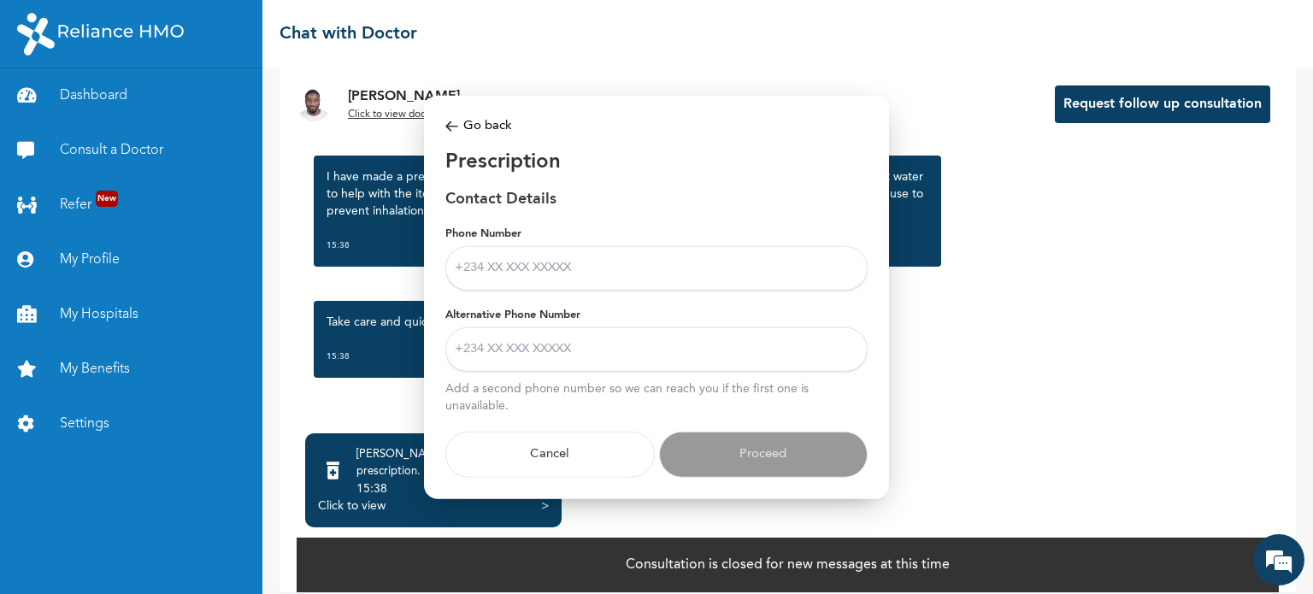
click at [554, 265] on input "Phone Number" at bounding box center [656, 268] width 422 height 44
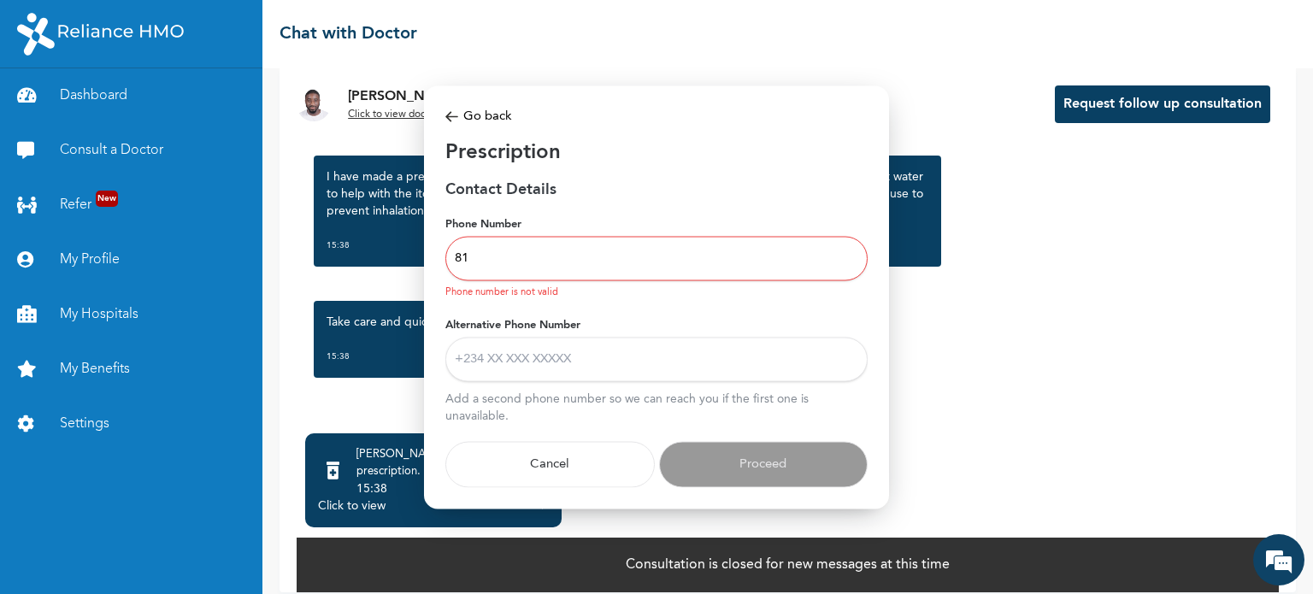
type input "8"
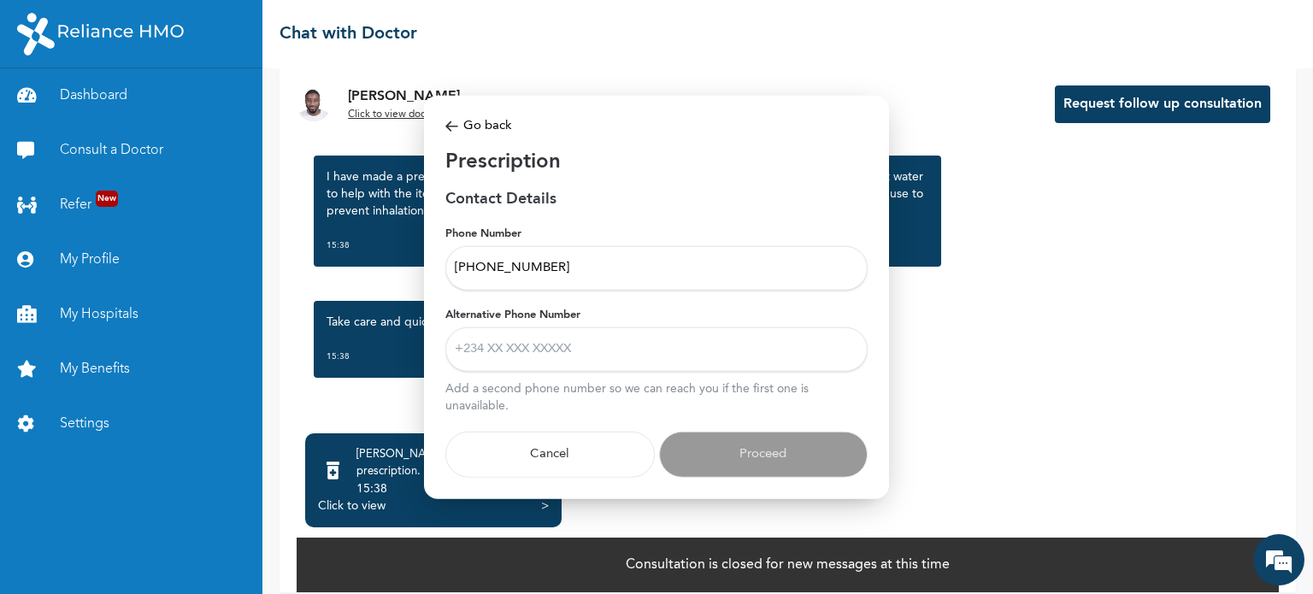
type input "+2348106398673"
click at [540, 356] on input "Alternative Phone Number" at bounding box center [656, 349] width 422 height 44
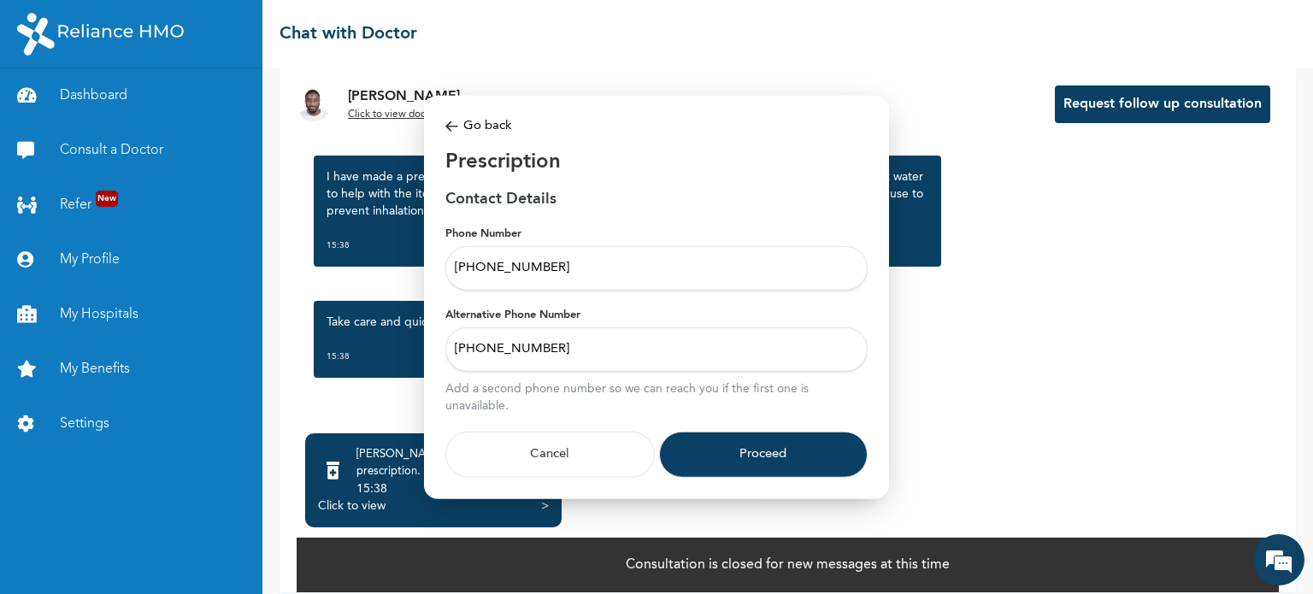
type input "+2347065317185"
click at [731, 457] on button "Proceed" at bounding box center [763, 455] width 209 height 46
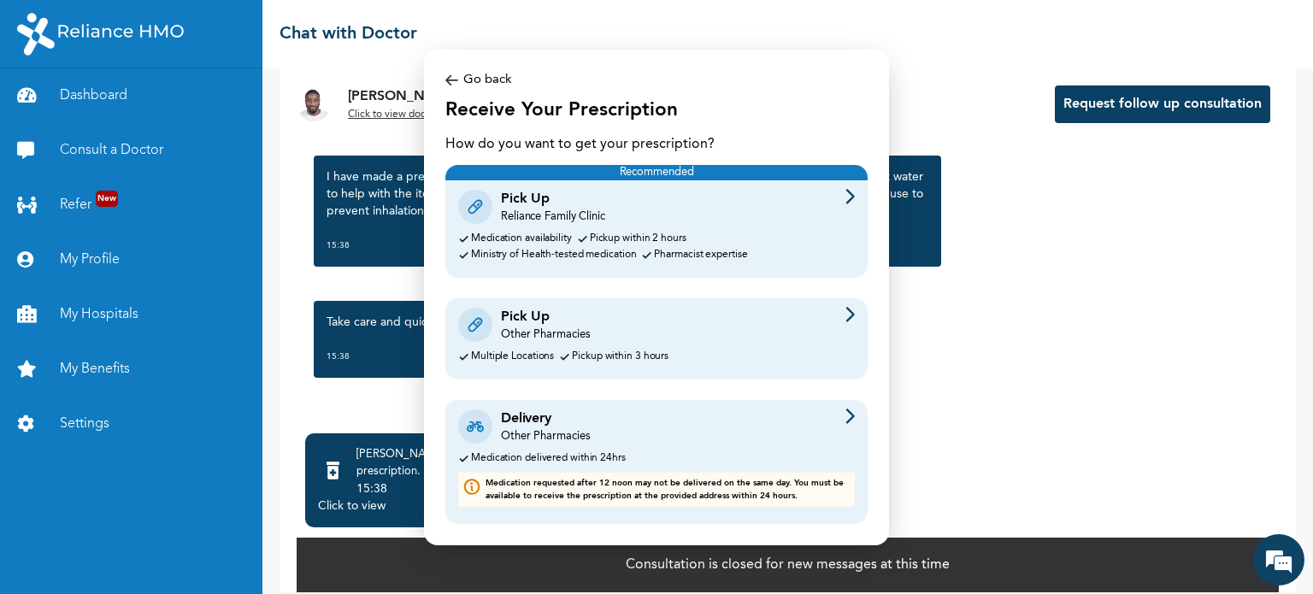
click at [642, 439] on div "Delivery Other Pharmacies" at bounding box center [656, 427] width 397 height 36
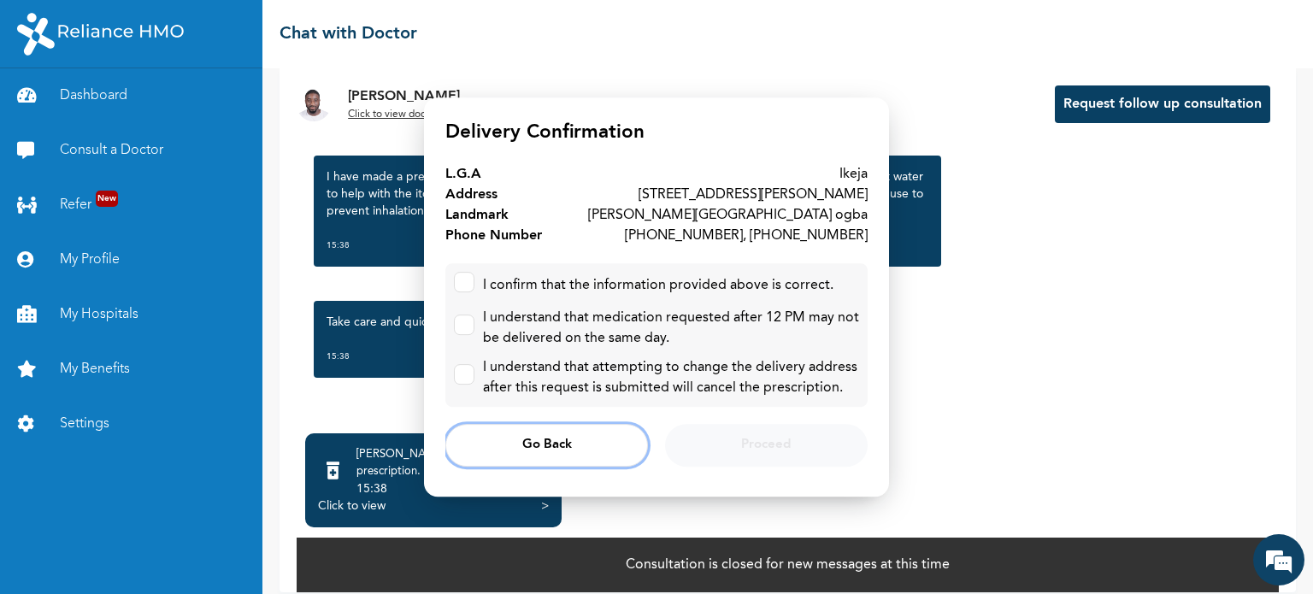
click at [550, 447] on span "Go Back" at bounding box center [547, 445] width 50 height 11
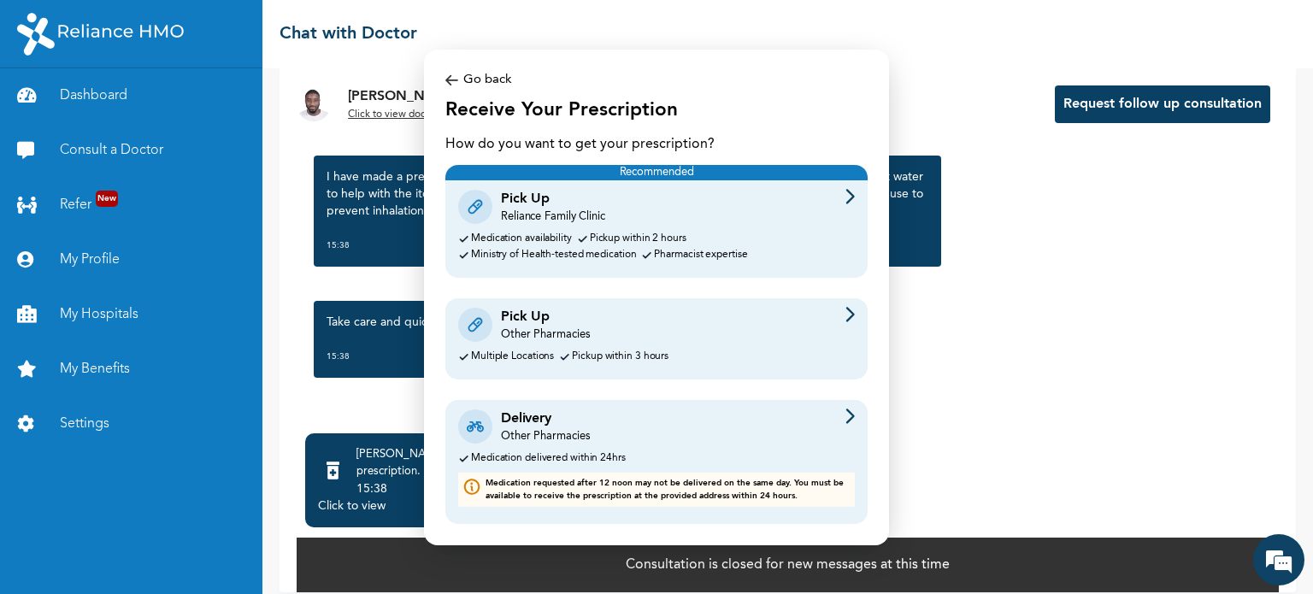
click at [467, 85] on div "Go back" at bounding box center [656, 80] width 422 height 20
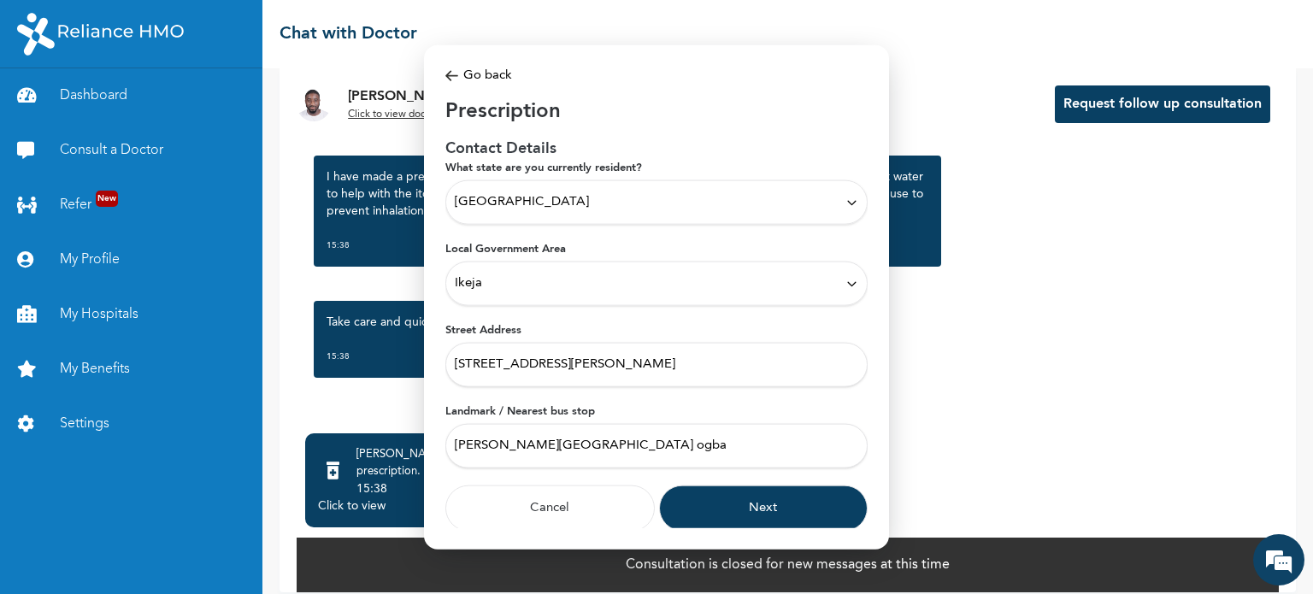
click at [537, 368] on input "10 Ajayi road off yaya abatan, ogba" at bounding box center [656, 365] width 422 height 44
type input "23 opebi road ikeja lagos"
click at [541, 446] on input "Ajayi road ogba" at bounding box center [656, 446] width 422 height 44
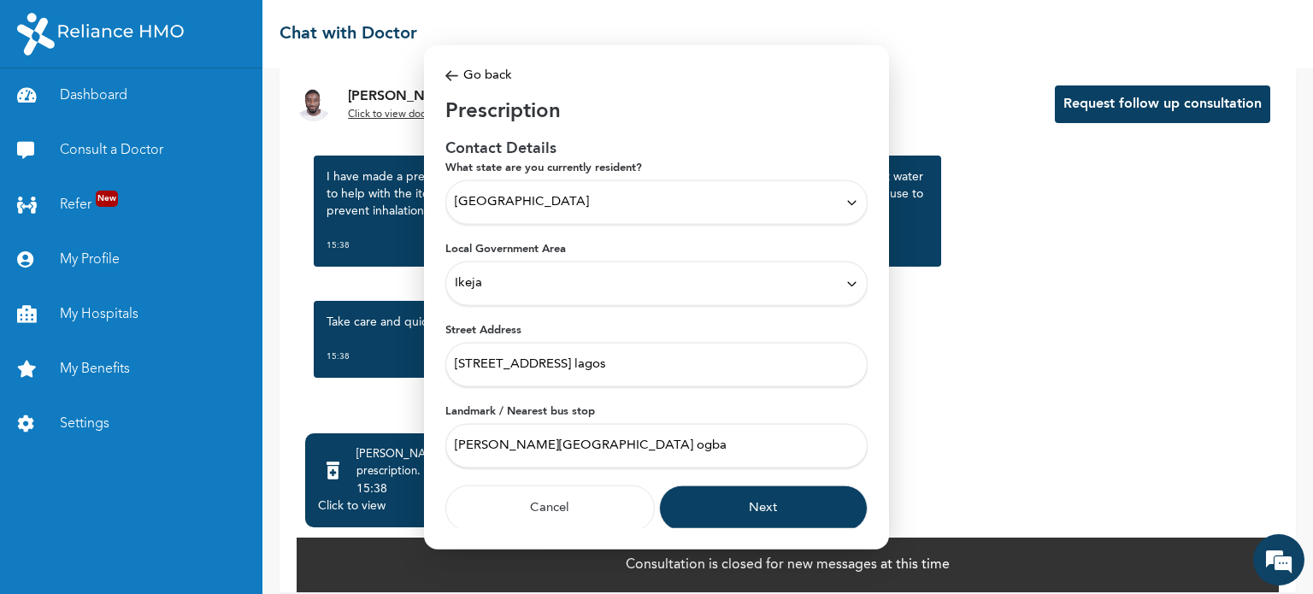
click at [541, 446] on input "Ajayi road ogba" at bounding box center [656, 446] width 422 height 44
type input "P"
type input "Chris land school"
click at [533, 367] on input "23 opebi road ikeja lagos" at bounding box center [656, 365] width 422 height 44
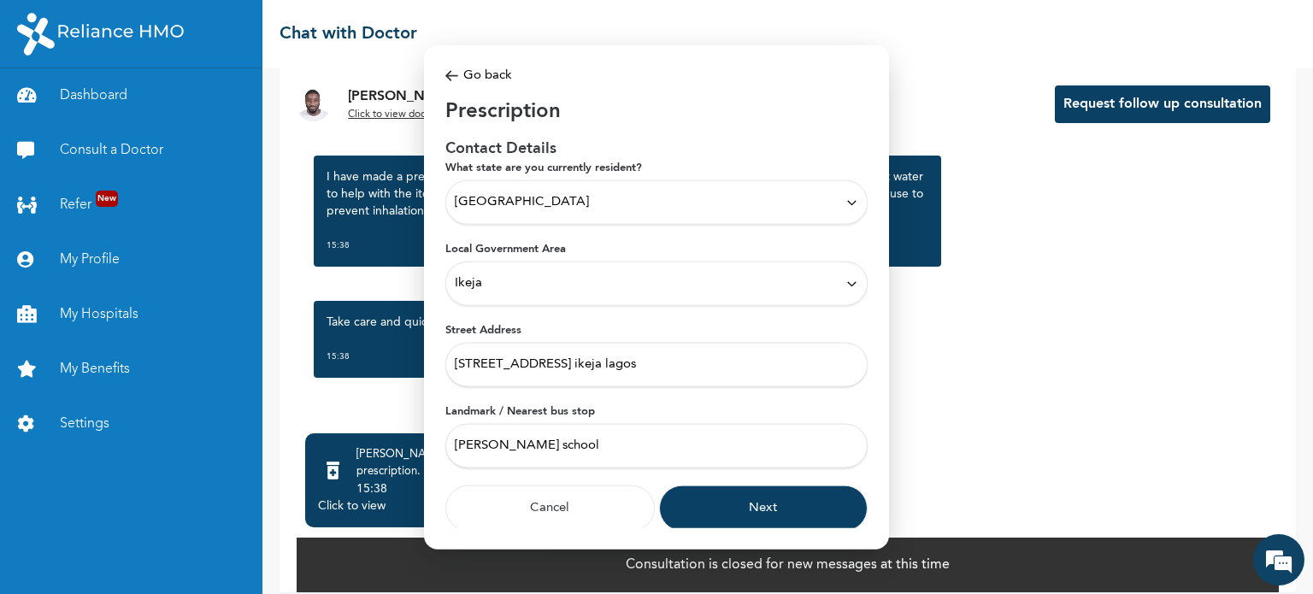
type input "23 opebi road, pentagon plaza ikeja lagos"
click at [740, 505] on button "Next" at bounding box center [763, 509] width 209 height 46
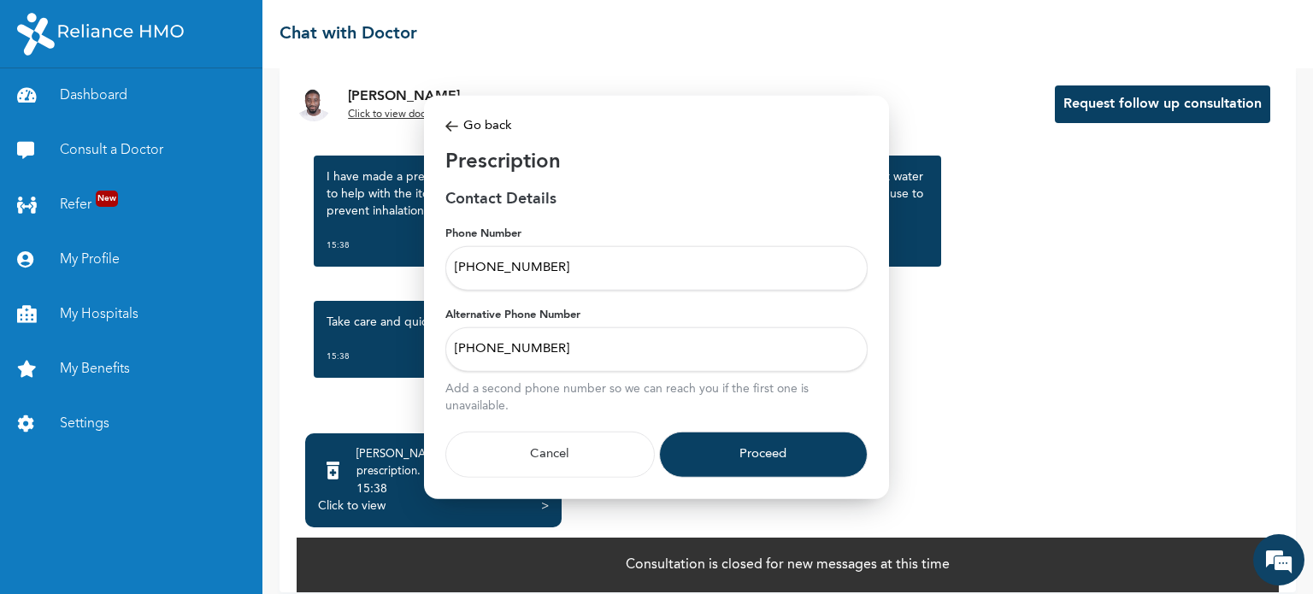
click at [756, 461] on button "Proceed" at bounding box center [763, 455] width 209 height 46
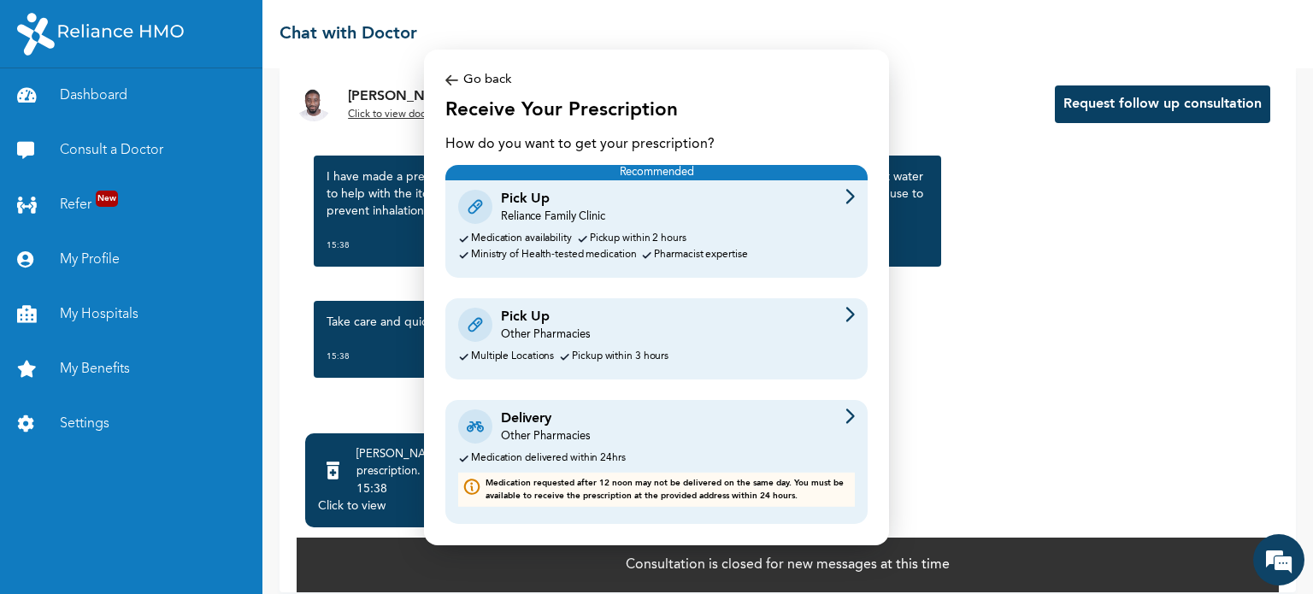
click at [609, 429] on div "Delivery Other Pharmacies" at bounding box center [656, 427] width 397 height 36
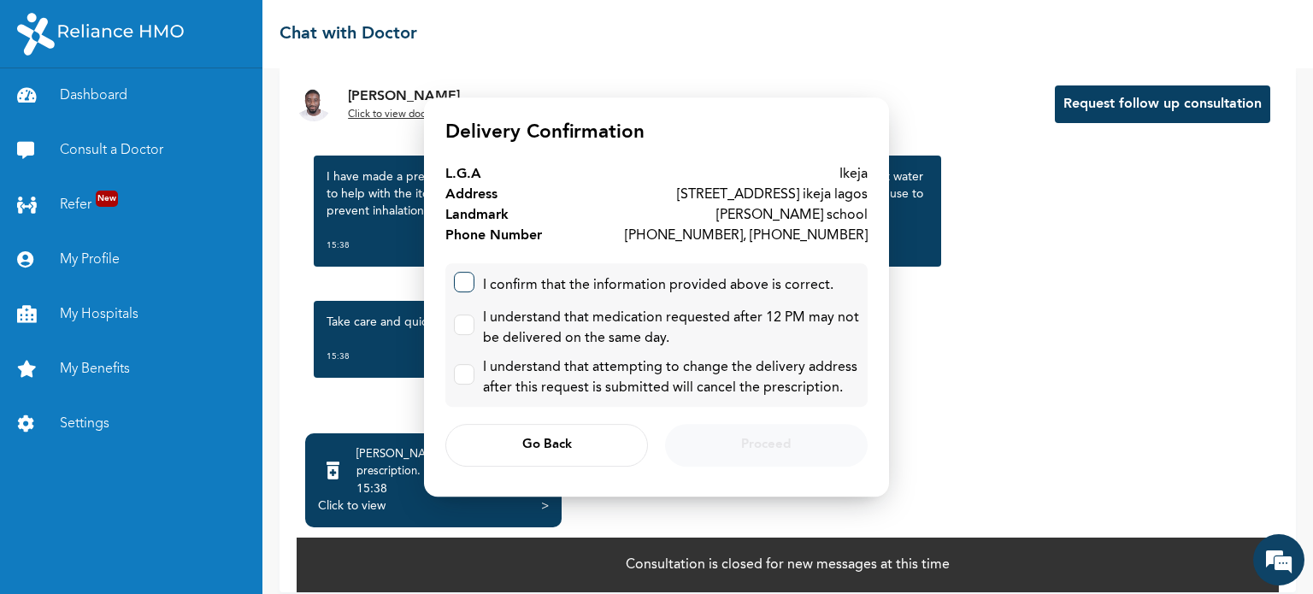
click at [465, 290] on label at bounding box center [464, 282] width 21 height 21
click at [465, 284] on input "checkbox" at bounding box center [460, 278] width 11 height 11
checkbox input "true"
click at [465, 317] on label at bounding box center [464, 325] width 21 height 21
click at [465, 317] on input "checkbox" at bounding box center [460, 320] width 11 height 11
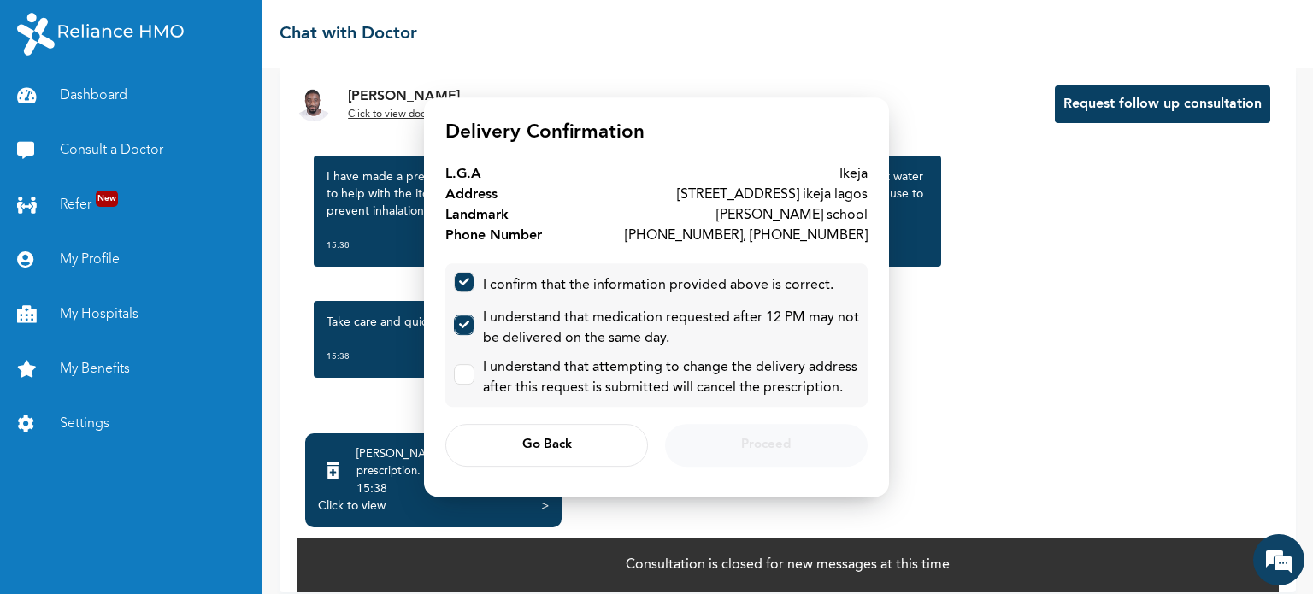
checkbox input "true"
click at [465, 373] on input "checkbox" at bounding box center [460, 370] width 11 height 11
checkbox input "true"
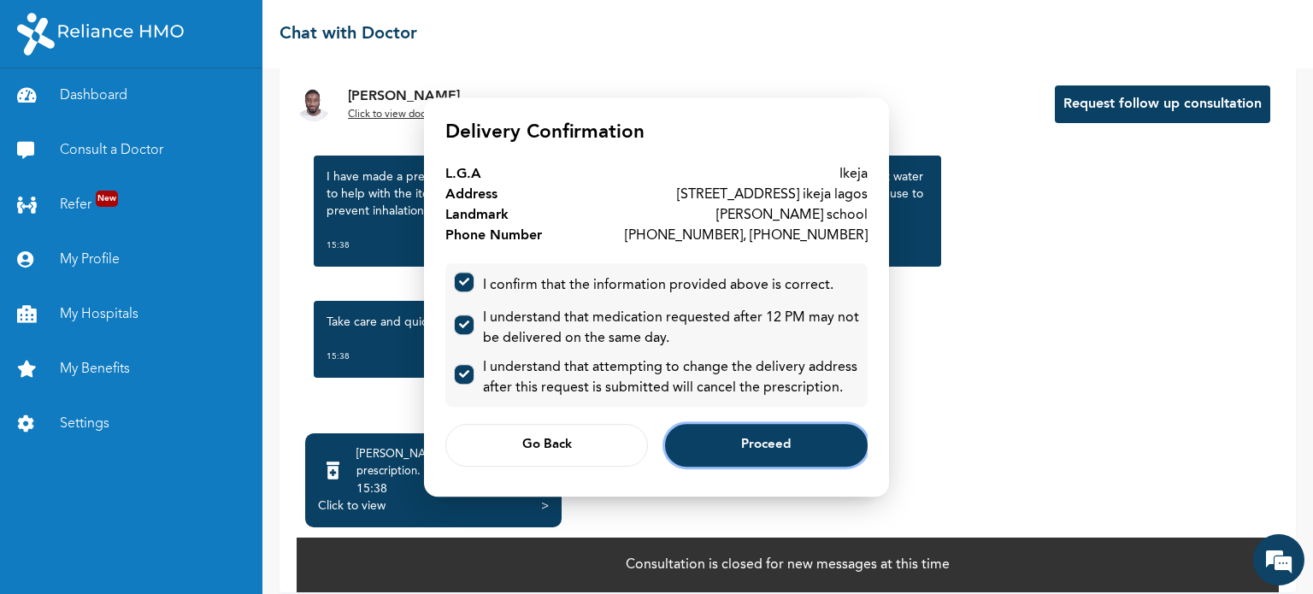
click at [762, 443] on span "Proceed" at bounding box center [766, 445] width 50 height 11
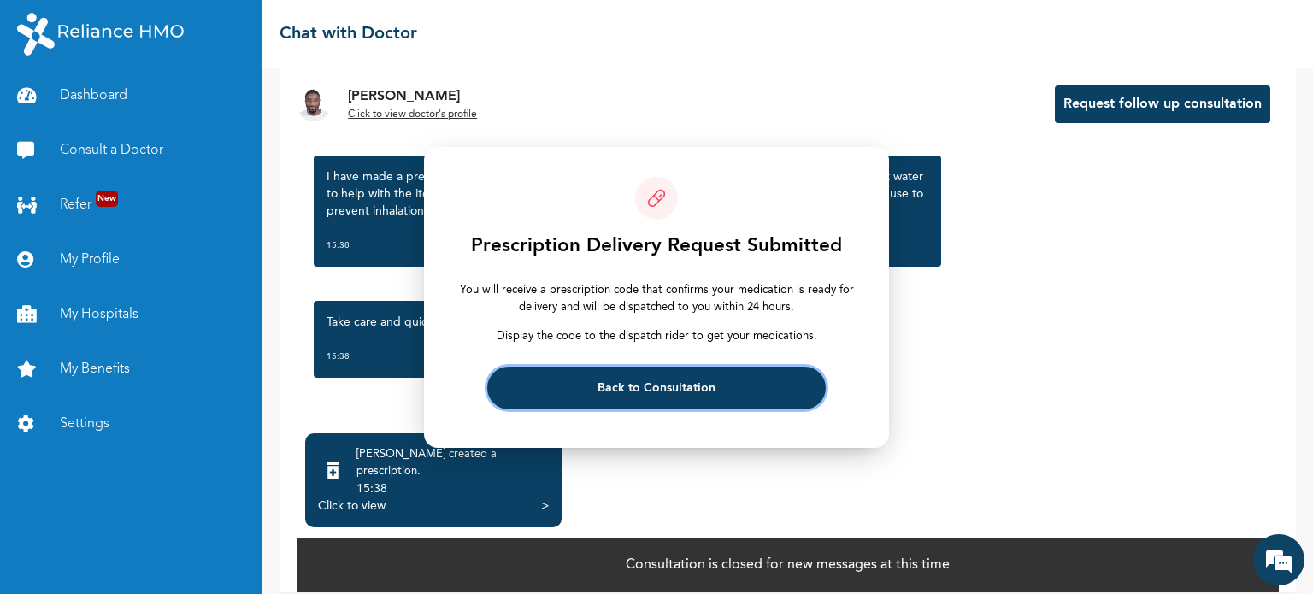
click at [669, 388] on span "Back to Consultation" at bounding box center [656, 387] width 118 height 11
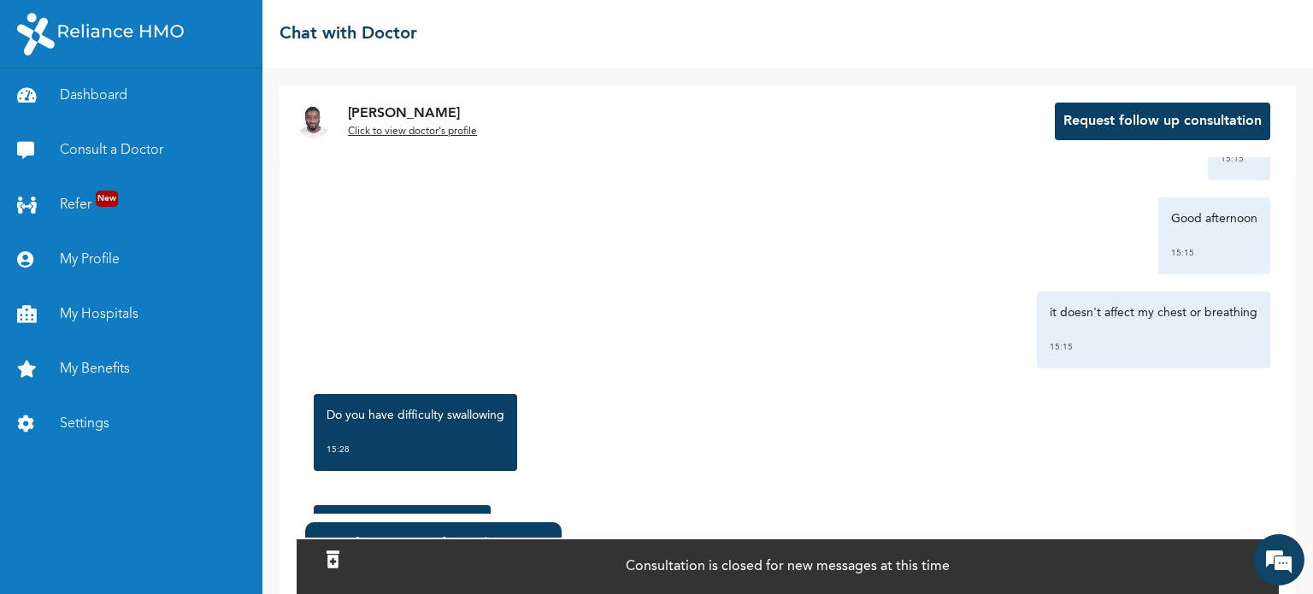
scroll to position [709, 0]
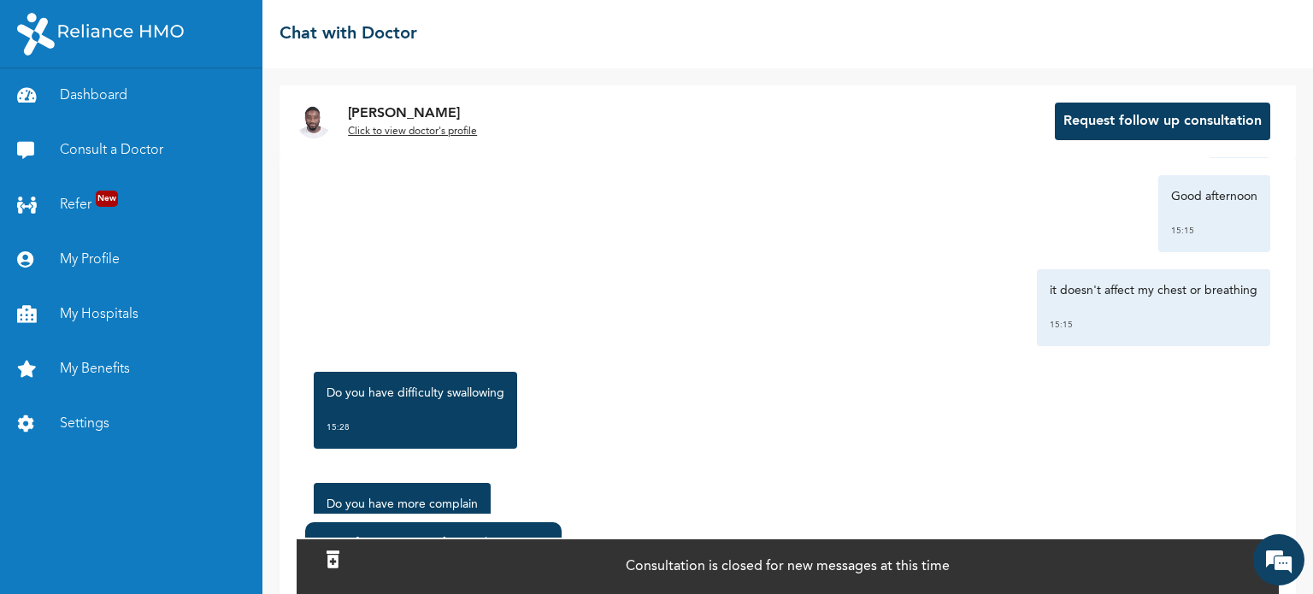
drag, startPoint x: 766, startPoint y: 332, endPoint x: 703, endPoint y: 389, distance: 84.7
click at [703, 389] on div "Do you have difficulty swallowing 15:28" at bounding box center [787, 410] width 965 height 94
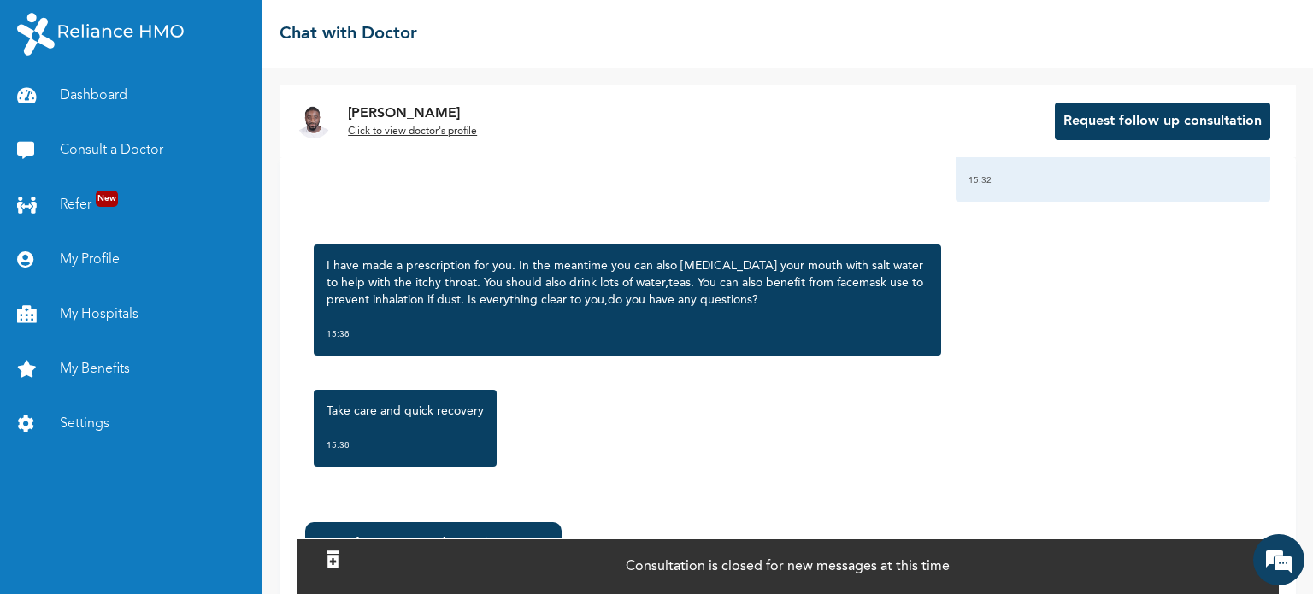
scroll to position [105, 0]
